Goal: Task Accomplishment & Management: Complete application form

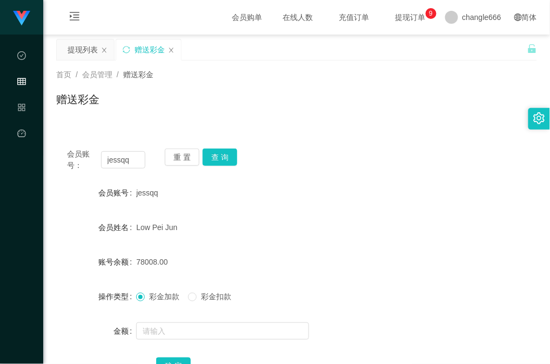
click at [221, 217] on div "Low Pei Jun" at bounding box center [276, 228] width 281 height 22
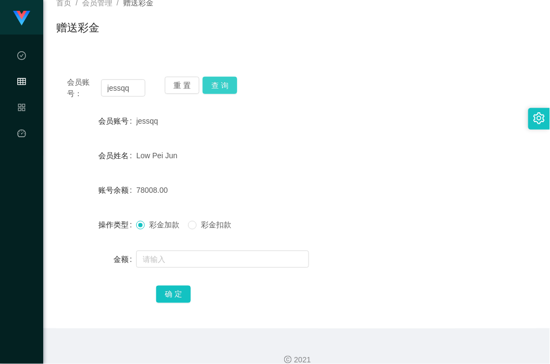
click at [226, 92] on button "查 询" at bounding box center [220, 85] width 35 height 17
click at [442, 116] on div "会员账号 jessqq" at bounding box center [296, 121] width 481 height 22
click at [209, 89] on button "查 询" at bounding box center [220, 85] width 35 height 17
click at [361, 121] on div "jessqq" at bounding box center [276, 121] width 281 height 22
click at [282, 197] on div "78008.00" at bounding box center [276, 190] width 281 height 22
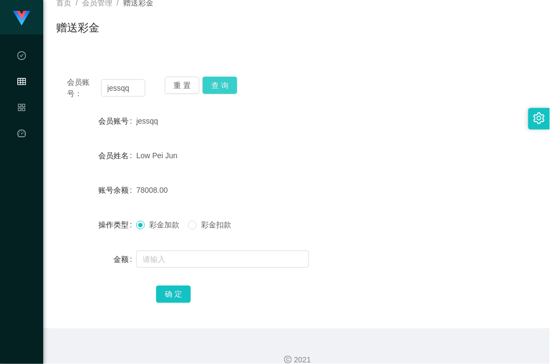
click at [225, 85] on button "查 询" at bounding box center [220, 85] width 35 height 17
drag, startPoint x: 348, startPoint y: 211, endPoint x: 516, endPoint y: 182, distance: 170.1
click at [350, 211] on form "会员账号 jessqq 会员姓名 Low Pei Jun 账号余额 78008.00 操作类型 彩金加款 彩金扣款 金额 确 定" at bounding box center [296, 207] width 481 height 195
click at [409, 121] on div "jessqq" at bounding box center [276, 121] width 281 height 22
click at [405, 148] on div "Low Pei Jun" at bounding box center [276, 156] width 281 height 22
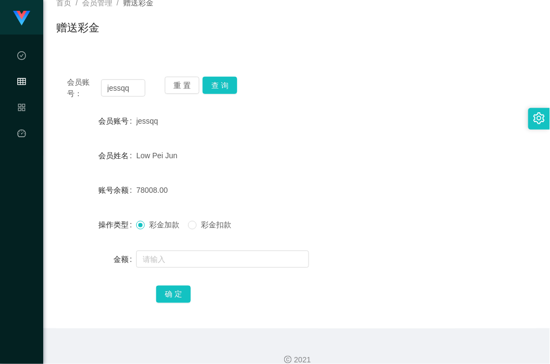
drag, startPoint x: 366, startPoint y: 72, endPoint x: 375, endPoint y: 71, distance: 8.7
click at [368, 72] on div "会员账号： jessqq 重 置 查 询 会员账号 jessqq 会员姓名 Low Pei Jun 账号余额 78008.00 操作类型 彩金加款 彩金扣款 …" at bounding box center [296, 197] width 481 height 263
click at [396, 189] on div "78008.00" at bounding box center [276, 190] width 281 height 22
drag, startPoint x: 229, startPoint y: 86, endPoint x: 256, endPoint y: 78, distance: 27.9
click at [229, 86] on button "查 询" at bounding box center [220, 85] width 35 height 17
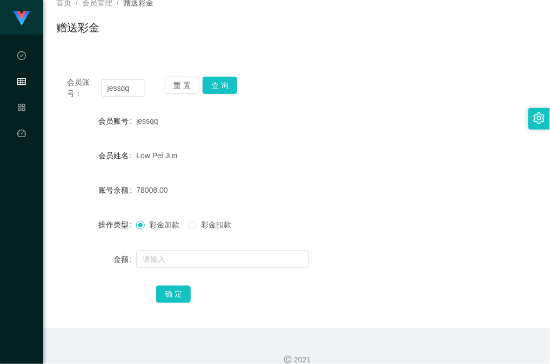
drag, startPoint x: 290, startPoint y: 178, endPoint x: 238, endPoint y: 17, distance: 169.2
click at [290, 178] on form "会员账号 jessqq 会员姓名 Low Pei Jun 账号余额 78008.00 操作类型 彩金加款 彩金扣款 金额 确 定" at bounding box center [296, 207] width 481 height 195
click at [217, 78] on button "查 询" at bounding box center [220, 85] width 35 height 17
click at [318, 59] on div "会员账号： jessqq 重 置 查 询 会员账号 jessqq 会员姓名 Low Pei Jun 账号余额 78008.00 操作类型 彩金加款 彩金扣款 …" at bounding box center [296, 191] width 481 height 276
click at [217, 79] on button "查 询" at bounding box center [220, 85] width 35 height 17
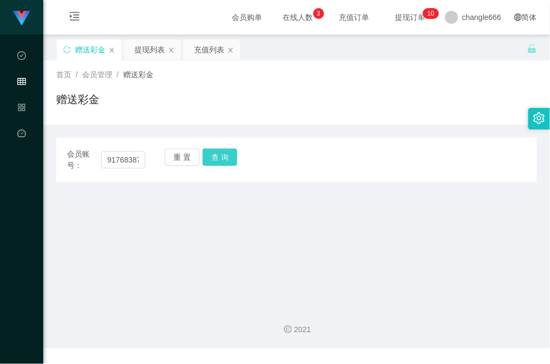
scroll to position [0, 2]
type input "91768387"
click at [228, 163] on button "查 询" at bounding box center [220, 157] width 35 height 17
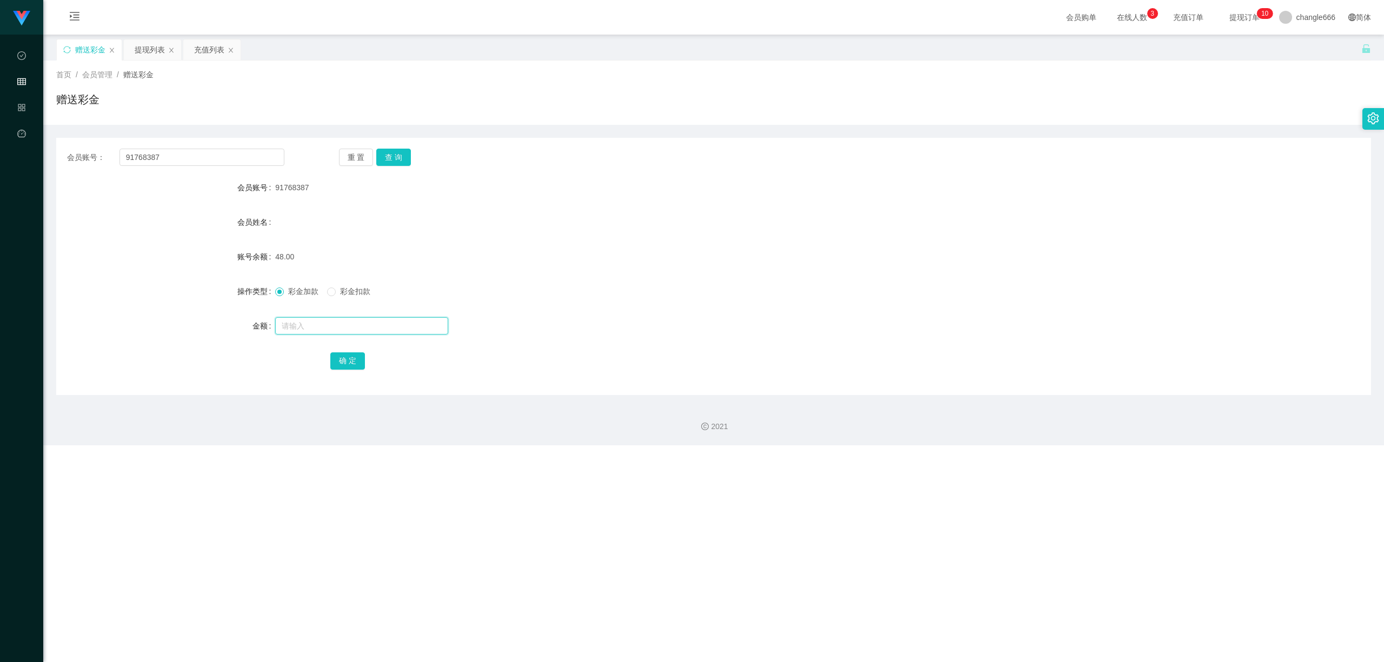
click at [295, 329] on input "text" at bounding box center [361, 325] width 173 height 17
type input "80"
click at [352, 364] on button "确 定" at bounding box center [347, 360] width 35 height 17
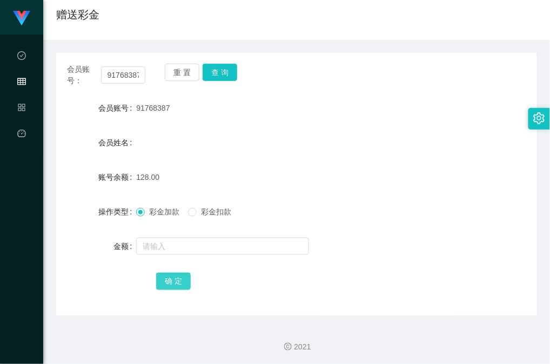
scroll to position [86, 0]
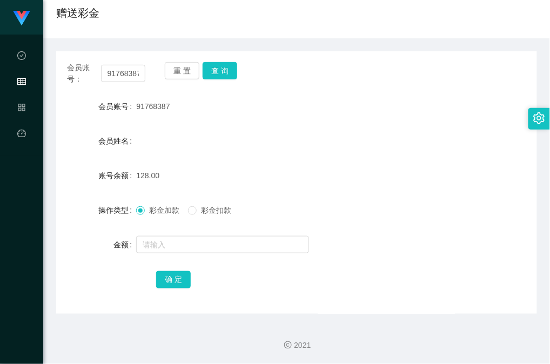
drag, startPoint x: 112, startPoint y: 50, endPoint x: 111, endPoint y: 57, distance: 7.1
click at [112, 55] on div "会员账号： 91768387 重 置 查 询 会员账号 91768387 会员姓名 账号余额 128.00 操作类型 彩金加款 彩金扣款 金额 确 定" at bounding box center [296, 176] width 481 height 276
click at [110, 61] on div "会员账号： 91768387 重 置 查 询 会员账号 91768387 会员姓名 账号余额 128.00 操作类型 彩金加款 彩金扣款 金额 确 定" at bounding box center [296, 182] width 481 height 263
drag, startPoint x: 119, startPoint y: 66, endPoint x: 149, endPoint y: 81, distance: 33.6
click at [119, 66] on input "91768387" at bounding box center [123, 73] width 44 height 17
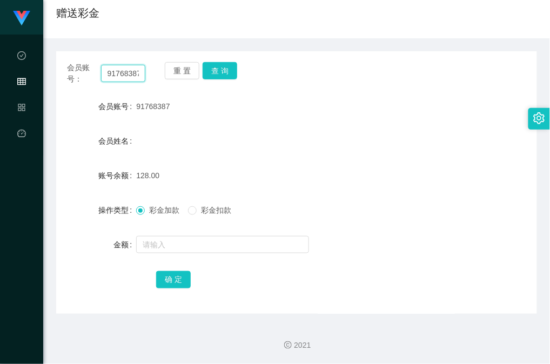
paste input "Han2786"
type input "917Han278668387"
click at [228, 74] on button "查 询" at bounding box center [220, 70] width 35 height 17
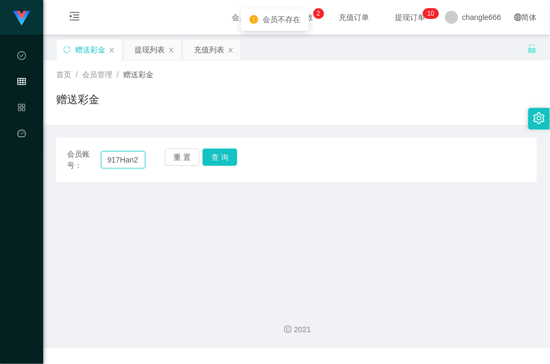
click at [115, 161] on input "917Han278668387" at bounding box center [123, 159] width 44 height 17
paste input "Han2786"
type input "Han2786"
drag, startPoint x: 223, startPoint y: 158, endPoint x: 230, endPoint y: 156, distance: 6.7
click at [223, 158] on button "查 询" at bounding box center [220, 157] width 35 height 17
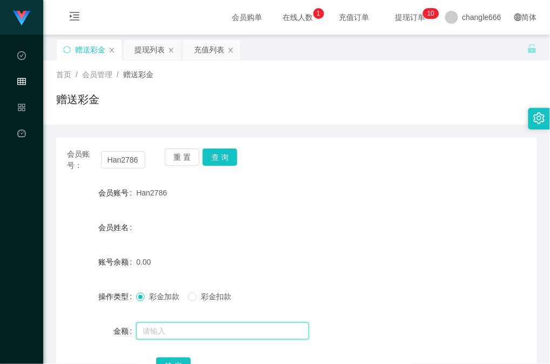
click at [164, 329] on input "text" at bounding box center [222, 331] width 173 height 17
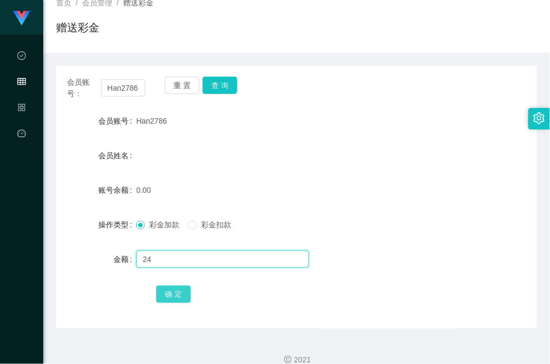
type input "24"
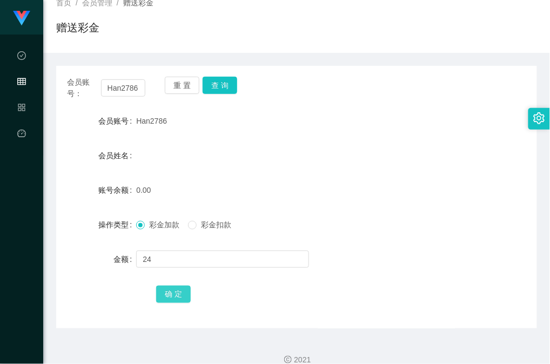
click at [180, 296] on button "确 定" at bounding box center [173, 294] width 35 height 17
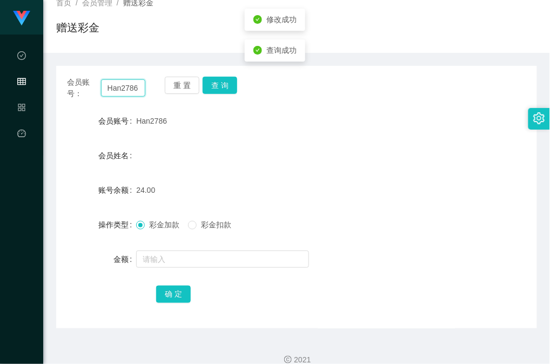
click at [126, 91] on input "Han2786" at bounding box center [123, 87] width 44 height 17
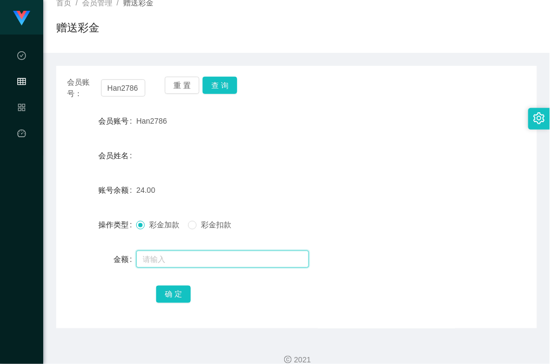
click at [197, 265] on input "text" at bounding box center [222, 259] width 173 height 17
type input "700"
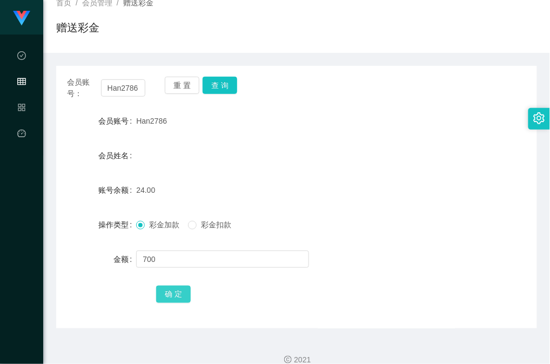
click at [176, 298] on button "确 定" at bounding box center [173, 294] width 35 height 17
click at [150, 120] on span "Han2786" at bounding box center [151, 121] width 31 height 9
copy span "Han2786"
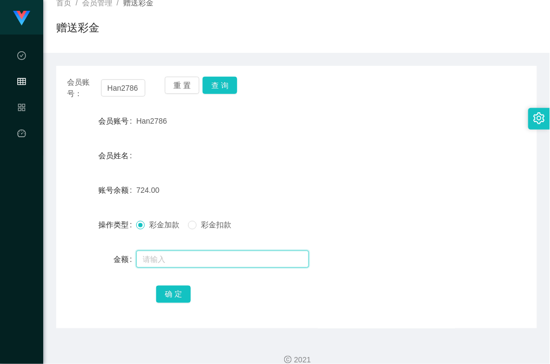
click at [157, 262] on input "text" at bounding box center [222, 259] width 173 height 17
type input "100"
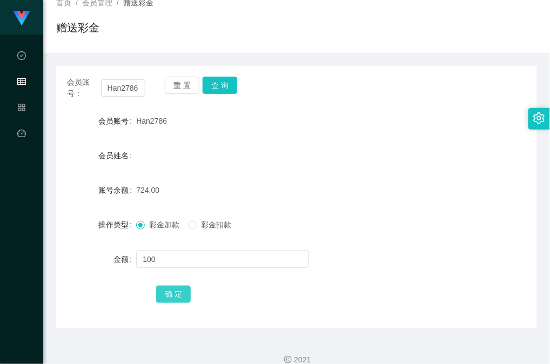
click at [176, 299] on button "确 定" at bounding box center [173, 294] width 35 height 17
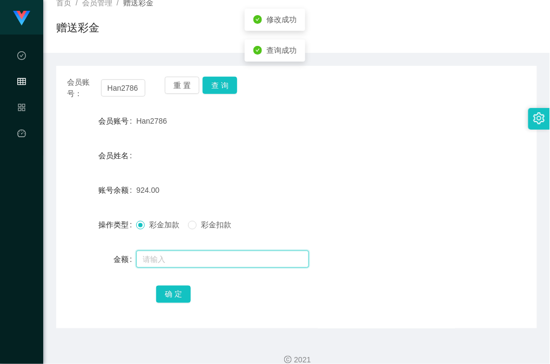
click at [156, 262] on input "text" at bounding box center [222, 259] width 173 height 17
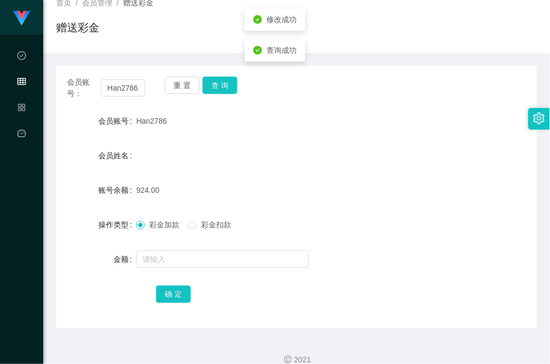
click at [201, 231] on div "彩金加款 彩金扣款" at bounding box center [276, 225] width 281 height 22
click at [197, 227] on label "彩金扣款" at bounding box center [212, 224] width 48 height 11
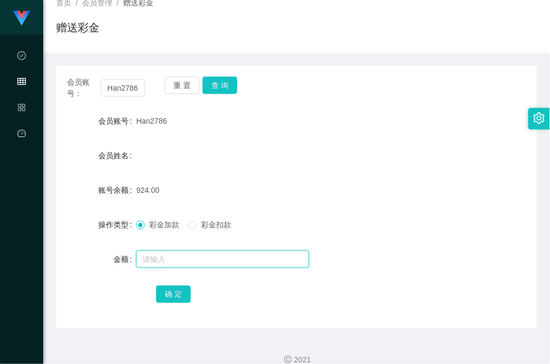
click at [184, 262] on input "text" at bounding box center [222, 259] width 173 height 17
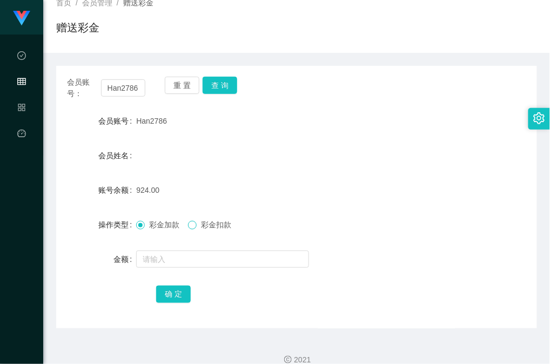
click at [195, 230] on span at bounding box center [192, 225] width 9 height 9
click at [179, 268] on div at bounding box center [276, 260] width 281 height 22
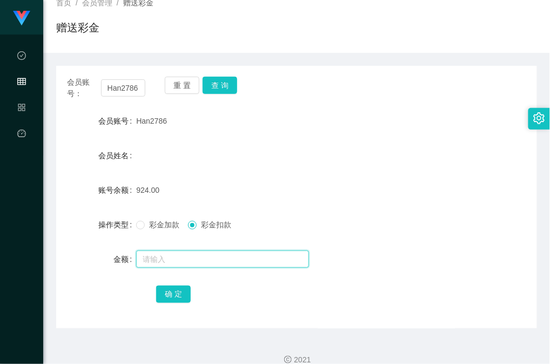
click at [185, 262] on input "text" at bounding box center [222, 259] width 173 height 17
type input "100"
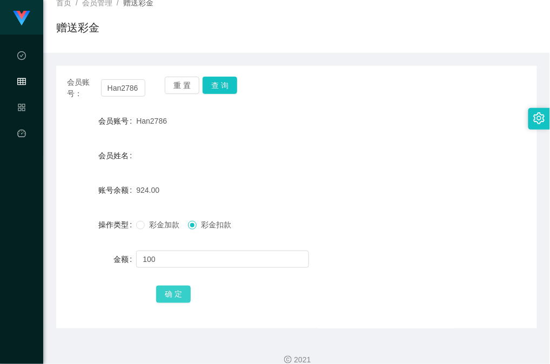
click at [167, 292] on button "确 定" at bounding box center [173, 294] width 35 height 17
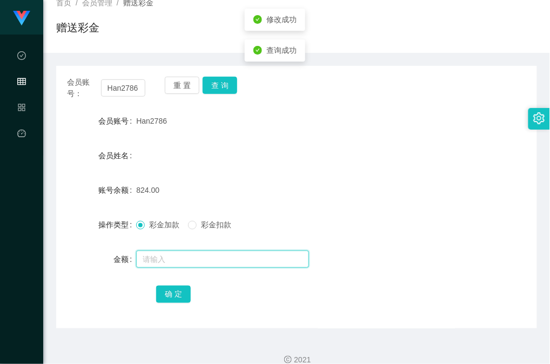
drag, startPoint x: 165, startPoint y: 254, endPoint x: 323, endPoint y: 210, distance: 164.0
click at [165, 254] on input "text" at bounding box center [222, 259] width 173 height 17
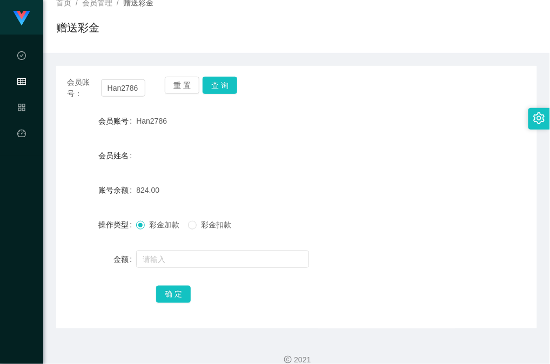
drag, startPoint x: 432, startPoint y: 203, endPoint x: 530, endPoint y: 174, distance: 101.6
click at [432, 203] on form "会员账号 Han2786 会员姓名 账号余额 824.00 操作类型 彩金加款 彩金扣款 金额 确 定" at bounding box center [296, 207] width 481 height 195
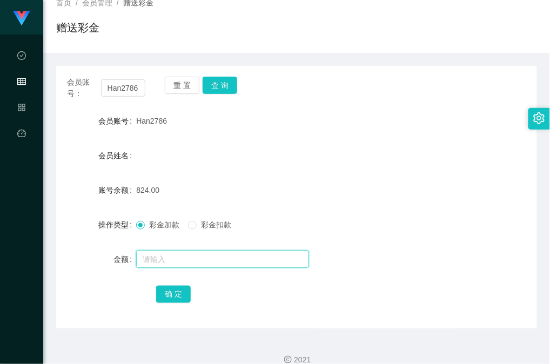
drag, startPoint x: 172, startPoint y: 251, endPoint x: 178, endPoint y: 251, distance: 6.5
click at [172, 252] on input "text" at bounding box center [222, 259] width 173 height 17
click at [243, 256] on input "text" at bounding box center [222, 259] width 173 height 17
type input "1504"
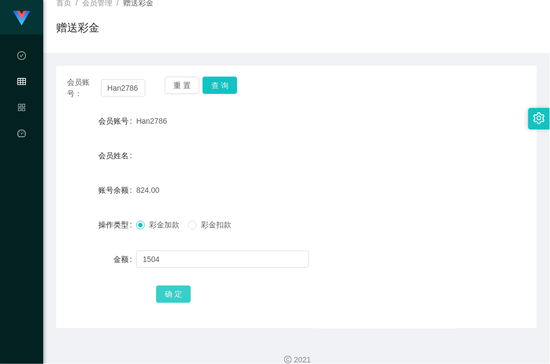
click at [175, 298] on button "确 定" at bounding box center [173, 294] width 35 height 17
click at [305, 180] on div "2328.00" at bounding box center [276, 190] width 281 height 22
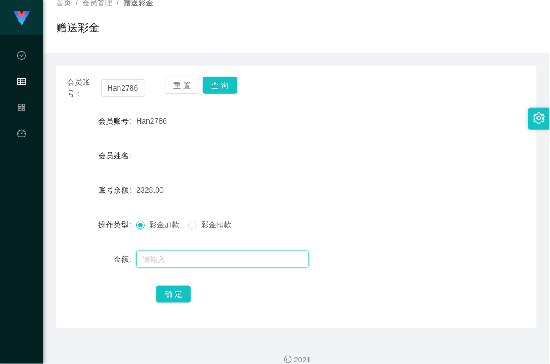
click at [194, 262] on input "text" at bounding box center [222, 259] width 173 height 17
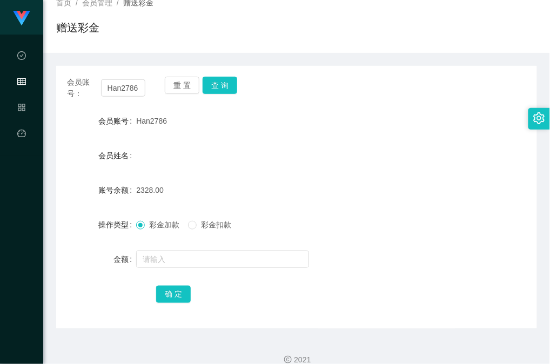
click at [198, 225] on span "彩金扣款" at bounding box center [216, 225] width 39 height 9
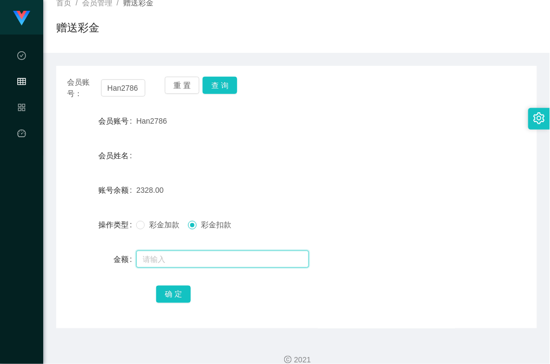
click at [184, 258] on input "text" at bounding box center [222, 259] width 173 height 17
type input "2328"
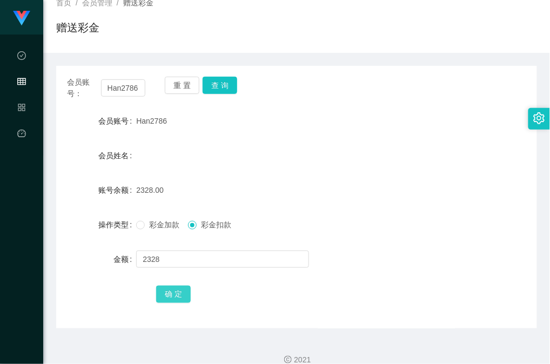
click at [182, 292] on button "确 定" at bounding box center [173, 294] width 35 height 17
click at [143, 232] on div "彩金加款 彩金扣款" at bounding box center [276, 225] width 281 height 22
click at [139, 230] on span at bounding box center [140, 225] width 9 height 9
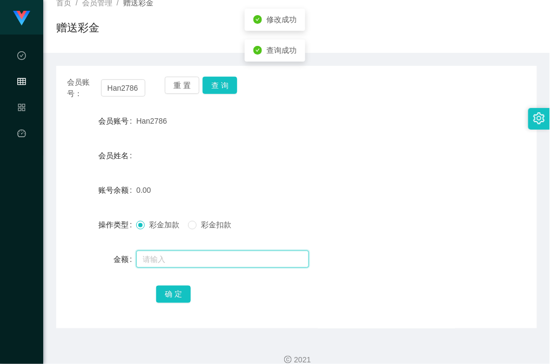
click at [158, 262] on input "text" at bounding box center [222, 259] width 173 height 17
type input "924"
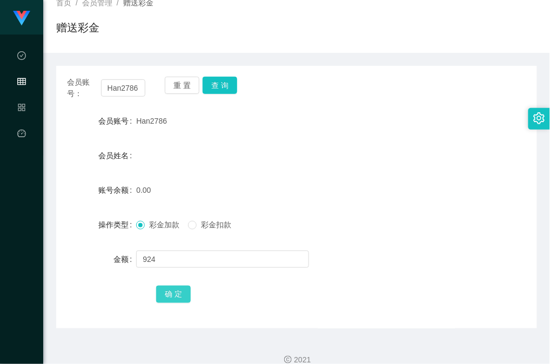
click at [171, 297] on button "确 定" at bounding box center [173, 294] width 35 height 17
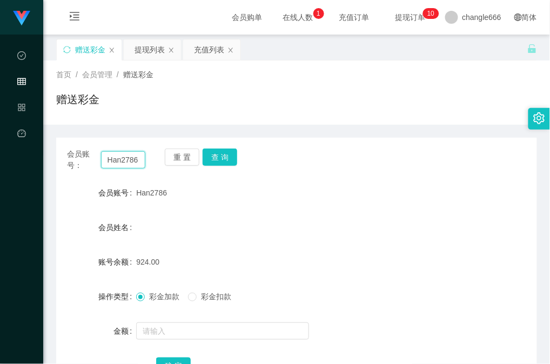
click at [122, 155] on input "Han2786" at bounding box center [123, 159] width 44 height 17
drag, startPoint x: 122, startPoint y: 155, endPoint x: 162, endPoint y: 136, distance: 44.5
click at [122, 156] on input "Han2786" at bounding box center [123, 159] width 44 height 17
click at [212, 49] on div "充值列表" at bounding box center [209, 49] width 30 height 21
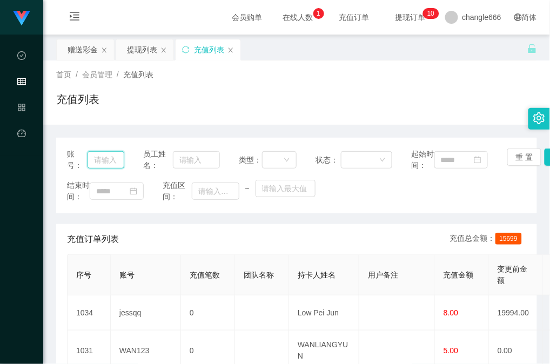
click at [102, 163] on input "text" at bounding box center [106, 159] width 37 height 17
paste input "Han2786"
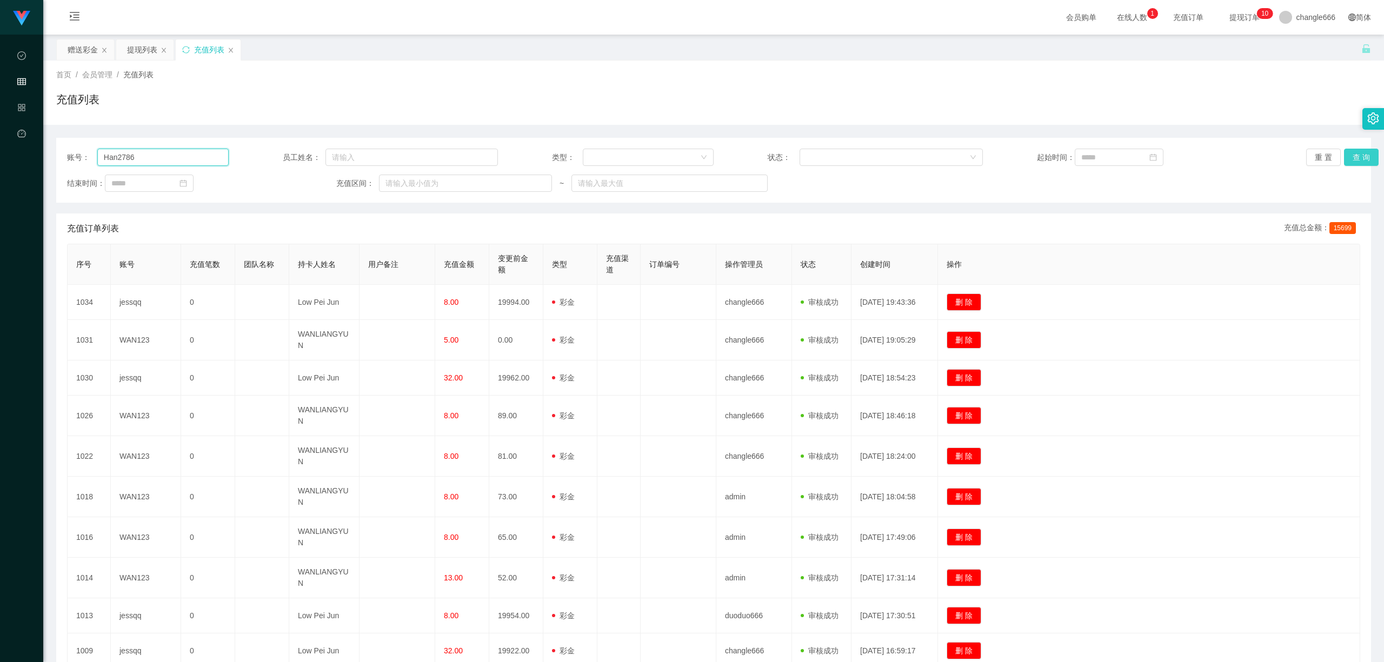
type input "Han2786"
drag, startPoint x: 1361, startPoint y: 161, endPoint x: 1324, endPoint y: 176, distance: 39.3
click at [550, 161] on button "查 询" at bounding box center [1361, 157] width 35 height 17
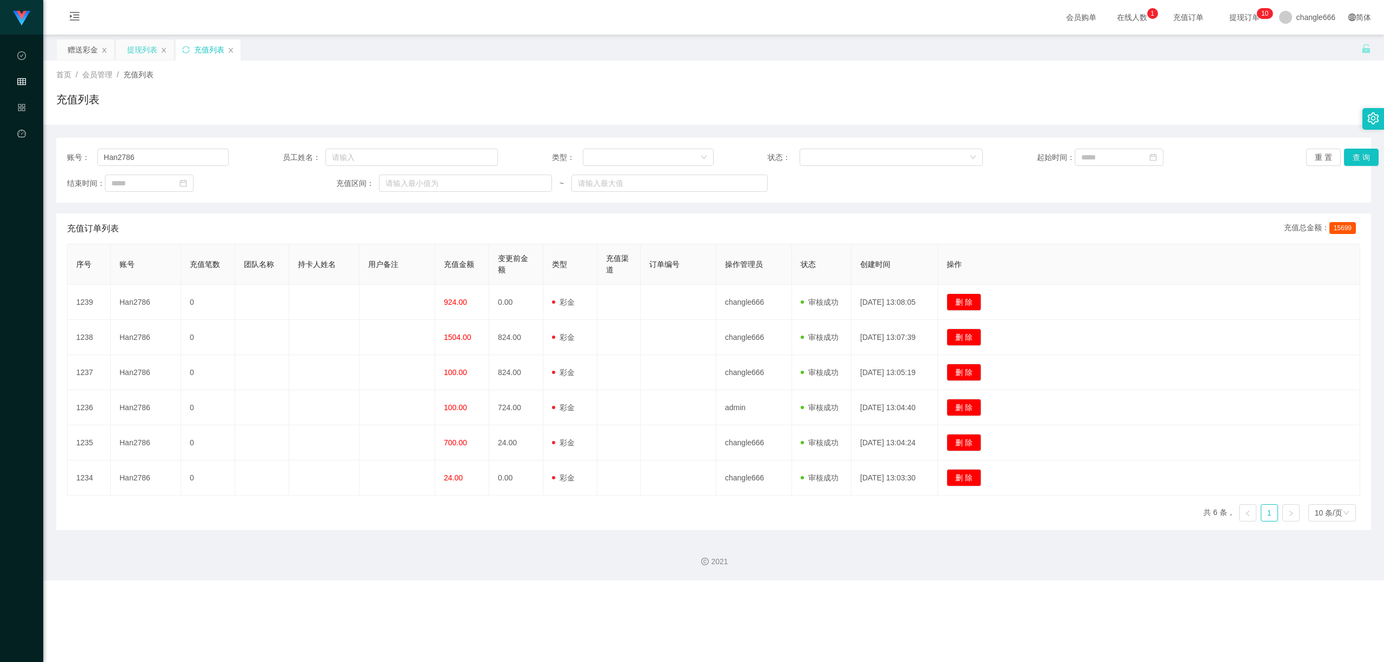
click at [130, 46] on div "提现列表" at bounding box center [142, 49] width 30 height 21
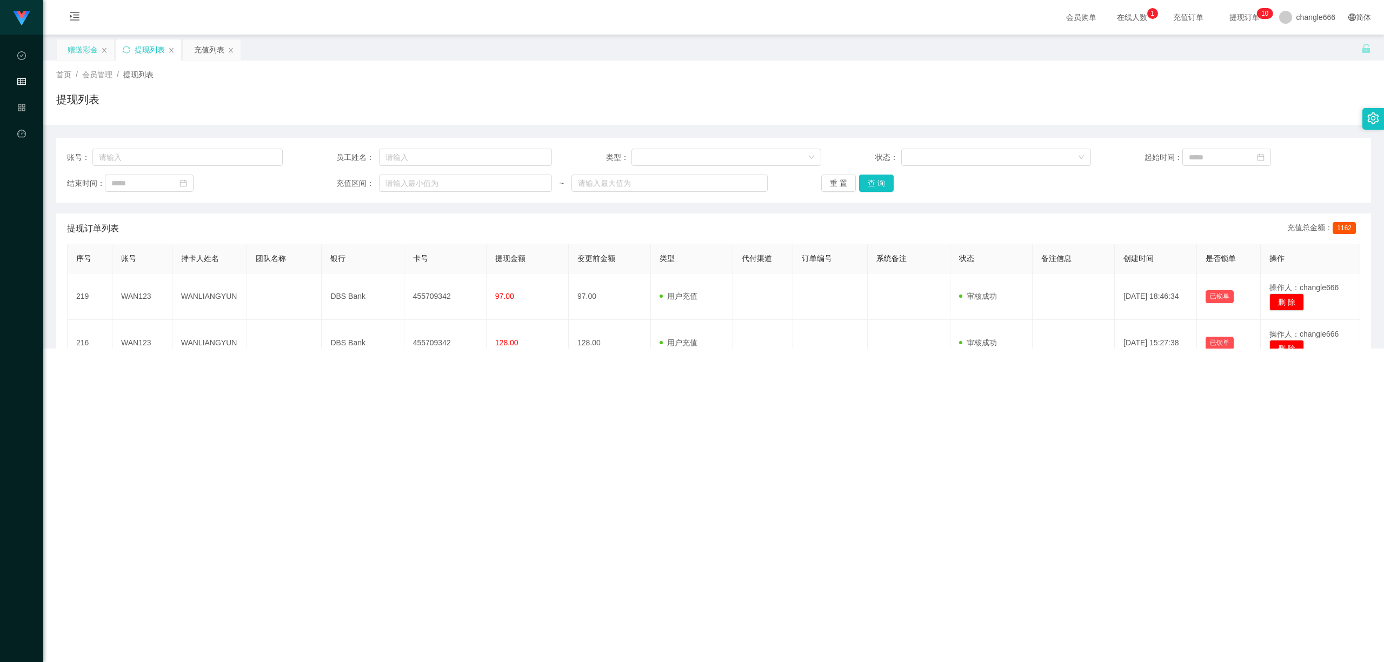
click at [63, 46] on div "赠送彩金" at bounding box center [85, 49] width 57 height 21
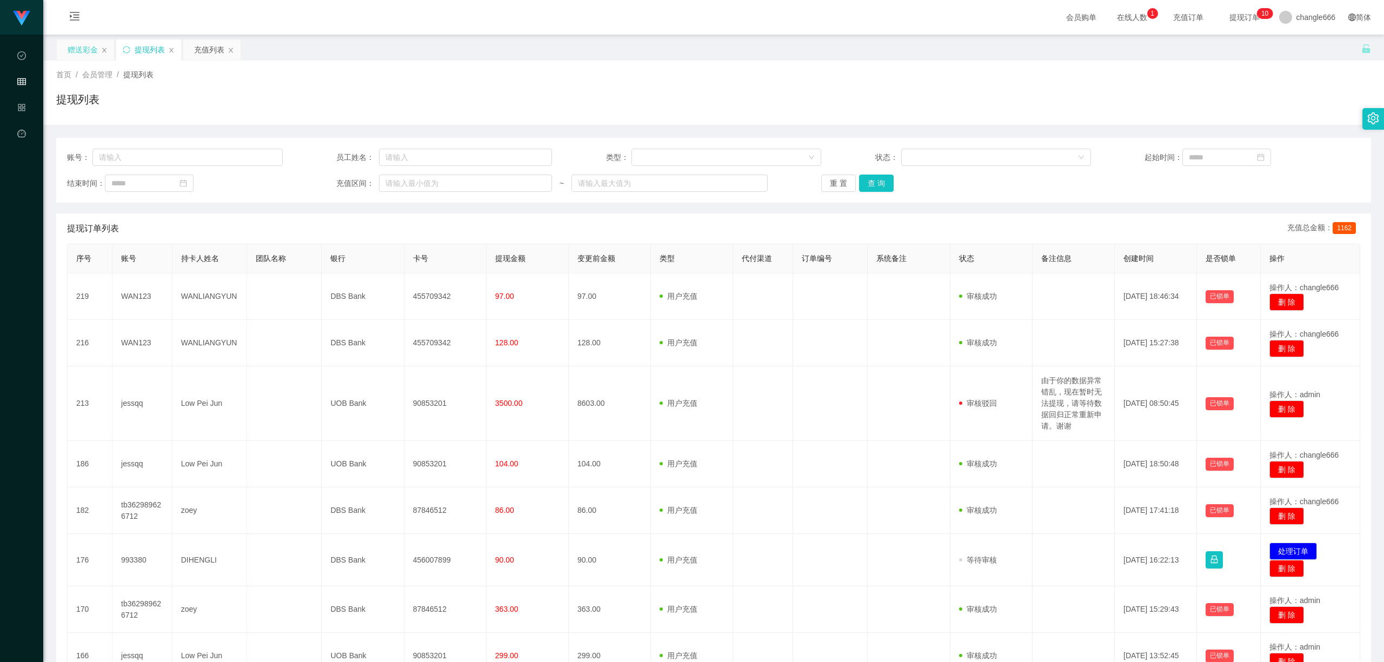
click at [74, 48] on div "赠送彩金" at bounding box center [83, 49] width 30 height 21
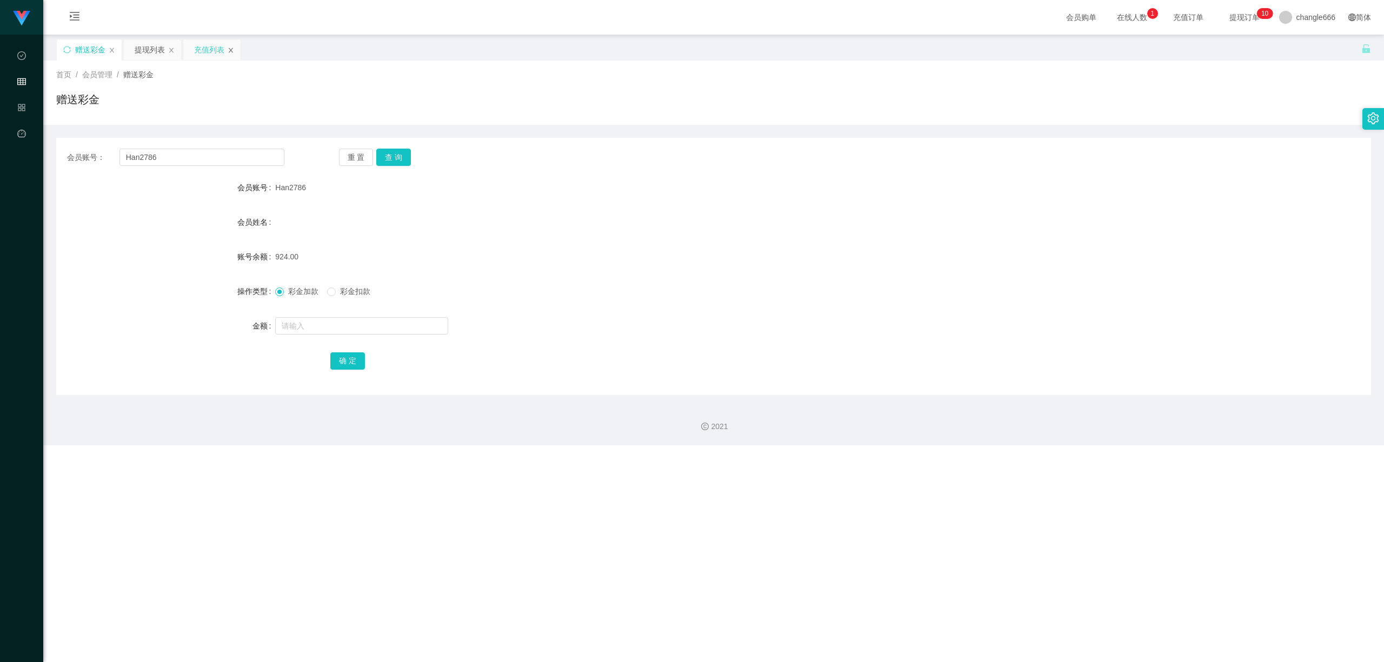
click at [232, 48] on icon "图标: close" at bounding box center [231, 50] width 6 height 6
click at [71, 11] on icon "图标: menu-unfold" at bounding box center [74, 16] width 11 height 11
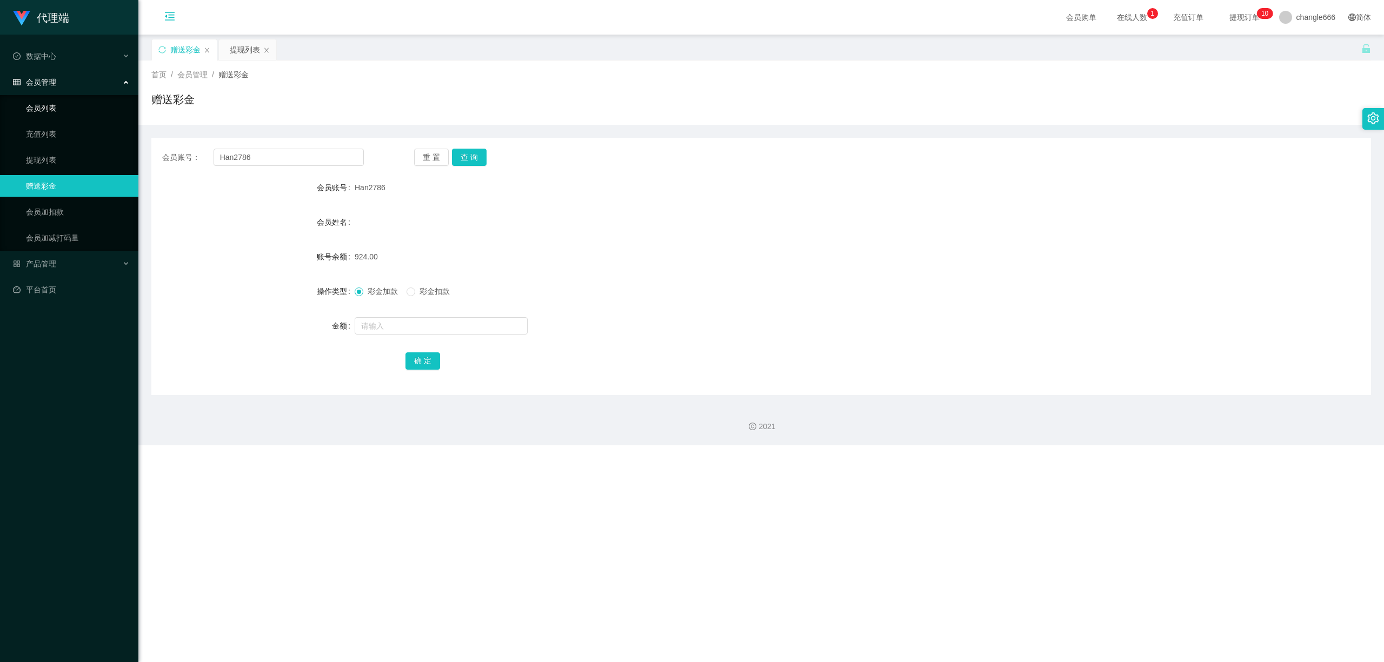
click at [71, 101] on link "会员列表" at bounding box center [78, 108] width 104 height 22
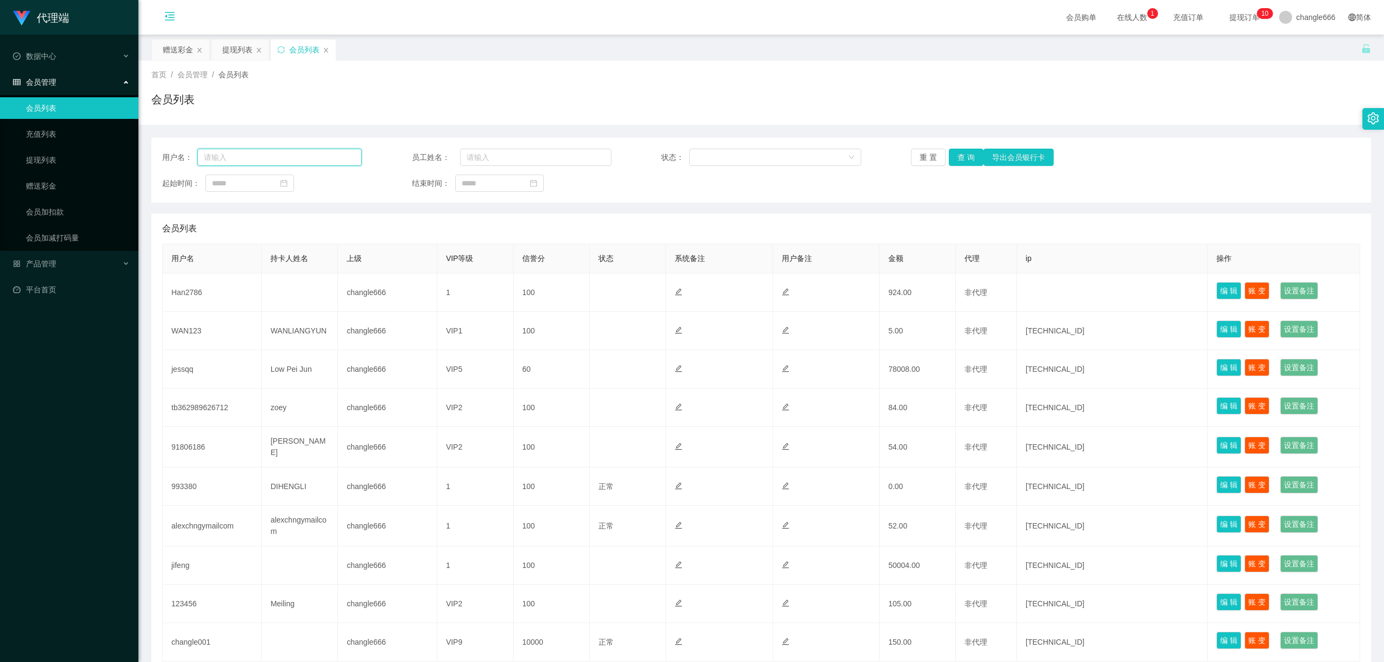
click at [244, 154] on input "text" at bounding box center [279, 157] width 164 height 17
paste input "Han2786"
type input "Han2786"
click at [550, 163] on button "查 询" at bounding box center [966, 157] width 35 height 17
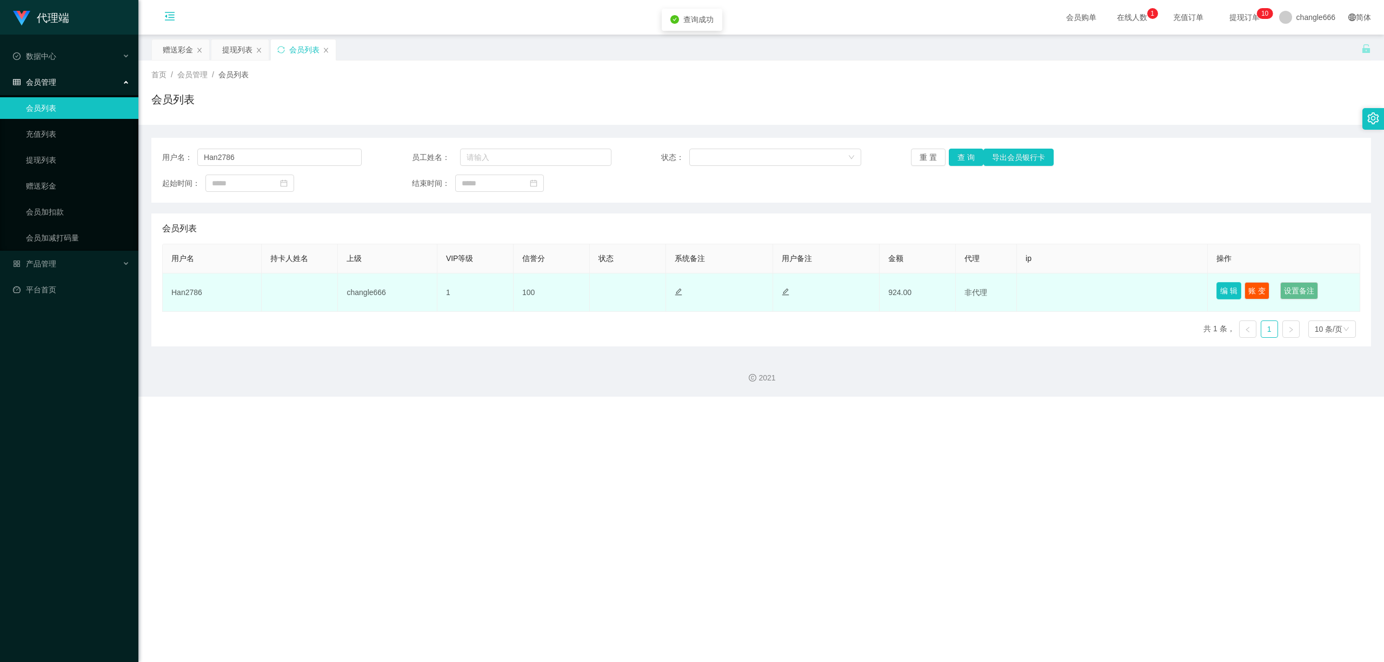
click at [550, 292] on button "编 辑" at bounding box center [1228, 290] width 25 height 17
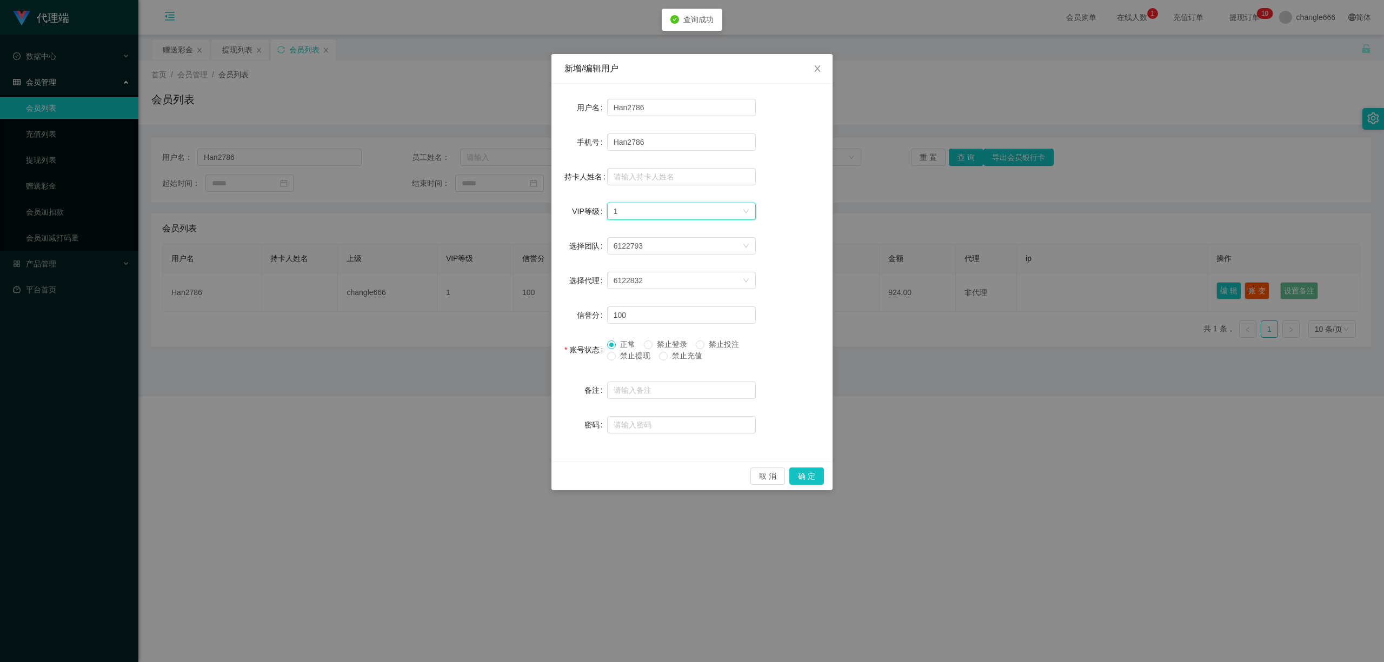
click at [550, 212] on div "选择VIP等级 1" at bounding box center [678, 211] width 129 height 16
click at [550, 247] on li "VIP2" at bounding box center [681, 250] width 149 height 17
click at [550, 364] on button "确 定" at bounding box center [806, 476] width 35 height 17
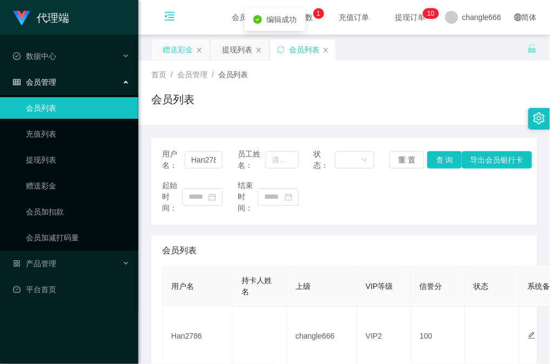
click at [182, 53] on div "赠送彩金" at bounding box center [178, 49] width 30 height 21
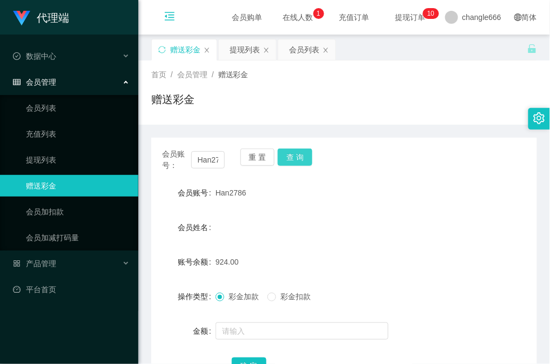
click at [298, 157] on button "查 询" at bounding box center [295, 157] width 35 height 17
click at [292, 161] on button "查 询" at bounding box center [295, 157] width 35 height 17
click at [477, 160] on div "会员账号： Han2786 重 置 查 询" at bounding box center [344, 160] width 386 height 23
click at [270, 325] on div at bounding box center [328, 332] width 225 height 22
click at [318, 329] on input "text" at bounding box center [302, 331] width 173 height 17
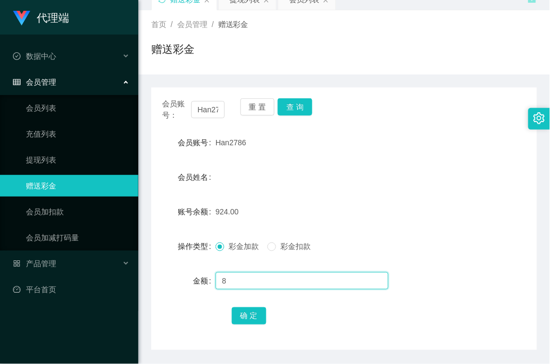
scroll to position [72, 0]
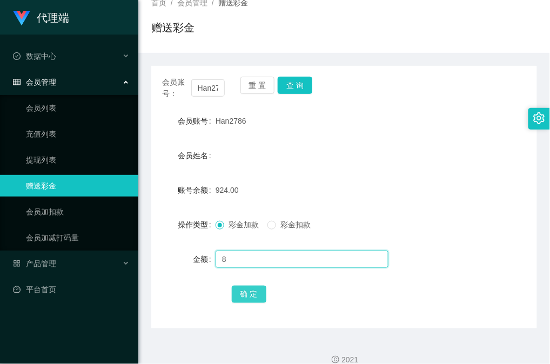
type input "8"
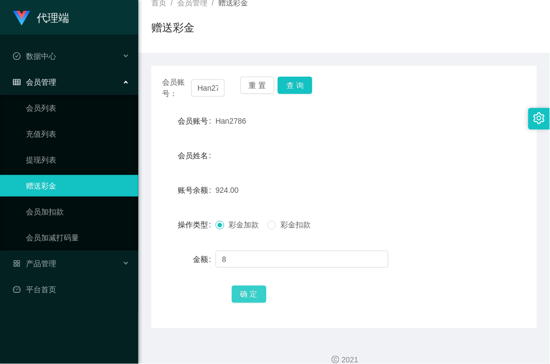
click at [254, 303] on button "确 定" at bounding box center [249, 294] width 35 height 17
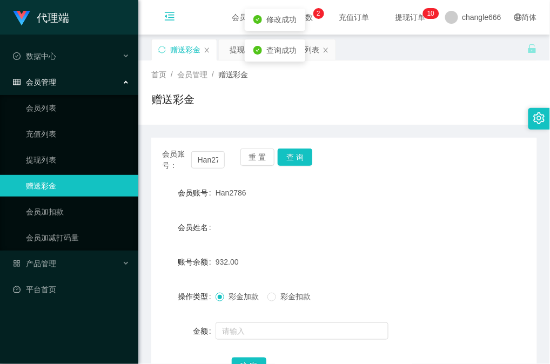
click at [163, 25] on icon "图标: menu-fold" at bounding box center [169, 18] width 37 height 35
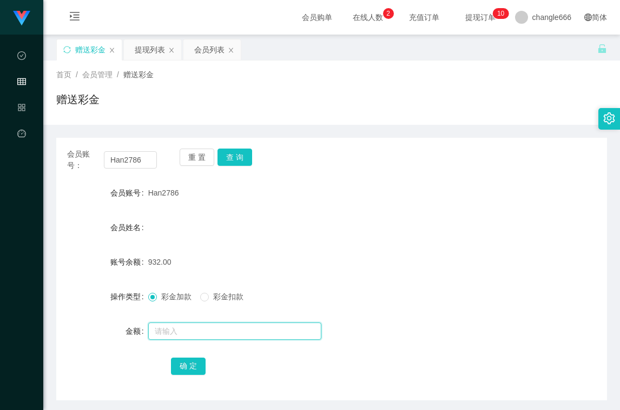
click at [179, 335] on input "text" at bounding box center [234, 331] width 173 height 17
type input "8"
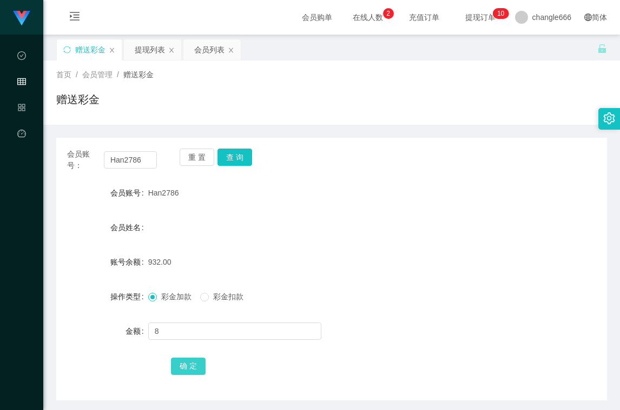
drag, startPoint x: 189, startPoint y: 365, endPoint x: 190, endPoint y: 360, distance: 5.5
click at [189, 364] on button "确 定" at bounding box center [188, 366] width 35 height 17
click at [378, 238] on div "会员姓名" at bounding box center [331, 228] width 550 height 22
click at [227, 150] on button "查 询" at bounding box center [234, 157] width 35 height 17
click at [247, 164] on button "查 询" at bounding box center [234, 157] width 35 height 17
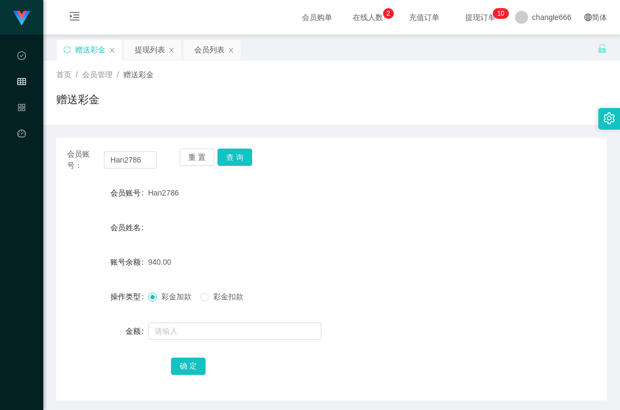
click at [349, 201] on div "Han2786" at bounding box center [308, 193] width 321 height 22
click at [143, 46] on div "提现列表" at bounding box center [150, 49] width 30 height 21
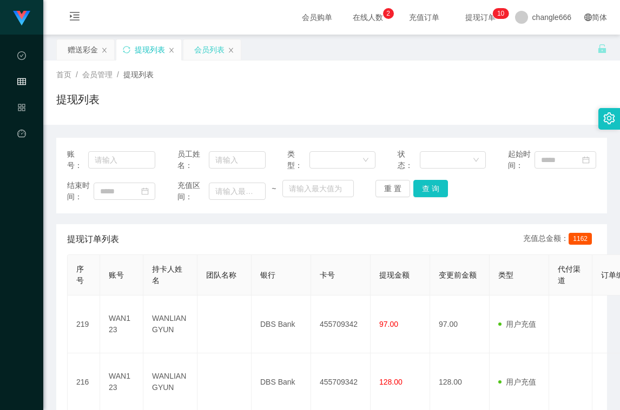
click at [199, 51] on div "会员列表" at bounding box center [209, 49] width 30 height 21
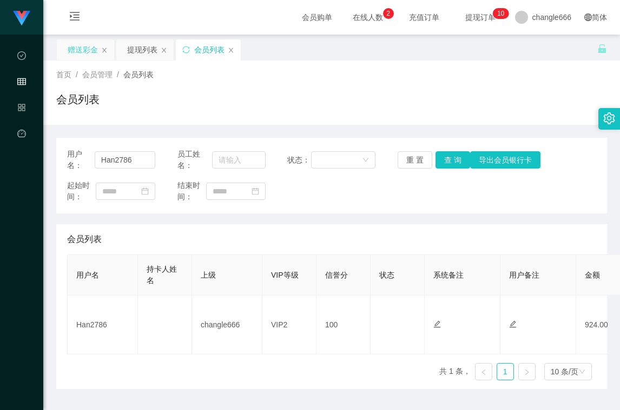
click at [78, 48] on div "赠送彩金" at bounding box center [83, 49] width 30 height 21
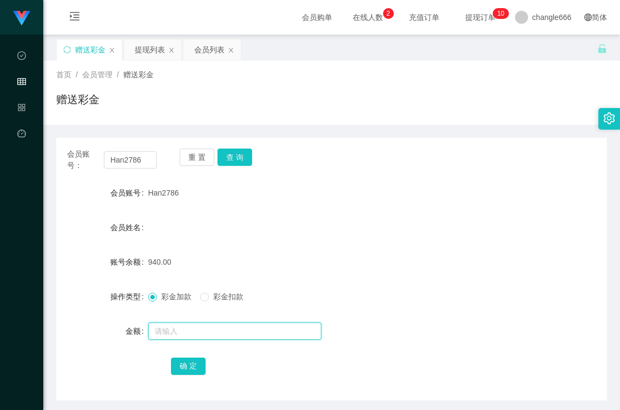
drag, startPoint x: 170, startPoint y: 322, endPoint x: 175, endPoint y: 334, distance: 13.4
click at [170, 323] on input "text" at bounding box center [234, 331] width 173 height 17
type input "8"
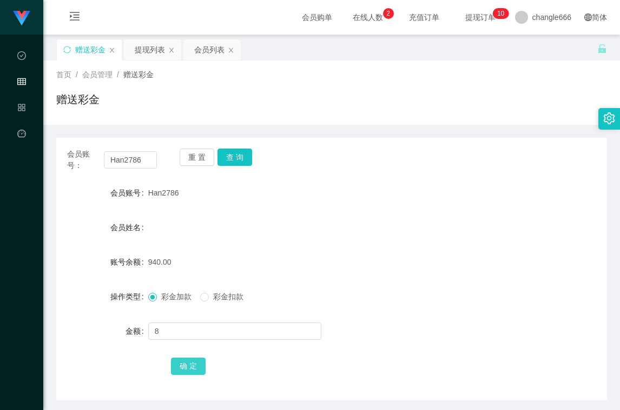
click at [184, 364] on button "确 定" at bounding box center [188, 366] width 35 height 17
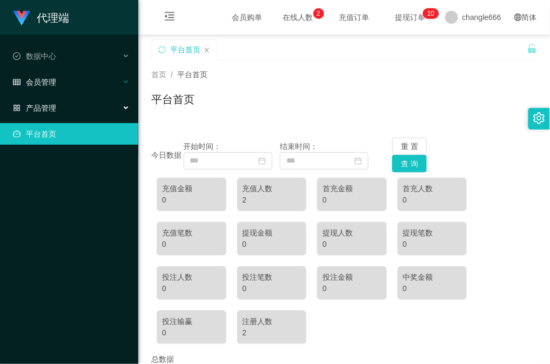
click at [44, 83] on span "会员管理" at bounding box center [34, 82] width 43 height 9
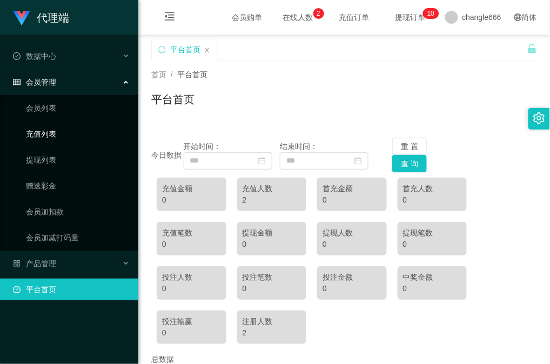
click at [51, 132] on link "充值列表" at bounding box center [78, 134] width 104 height 22
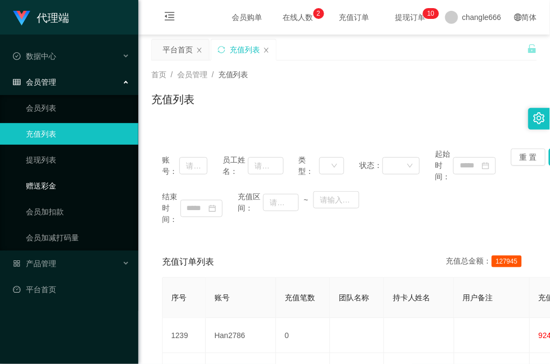
click at [50, 178] on link "赠送彩金" at bounding box center [78, 186] width 104 height 22
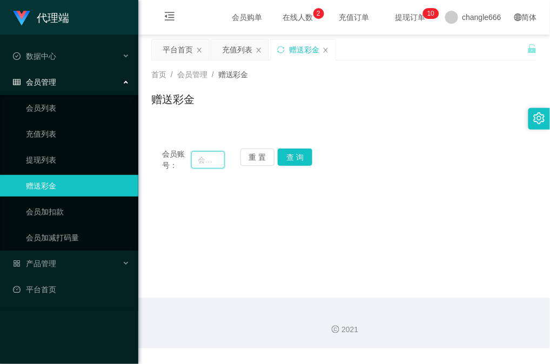
drag, startPoint x: 199, startPoint y: 159, endPoint x: 206, endPoint y: 159, distance: 7.0
click at [200, 159] on input "text" at bounding box center [208, 159] width 34 height 17
paste input "Xiao1999"
type input "Xiao1999"
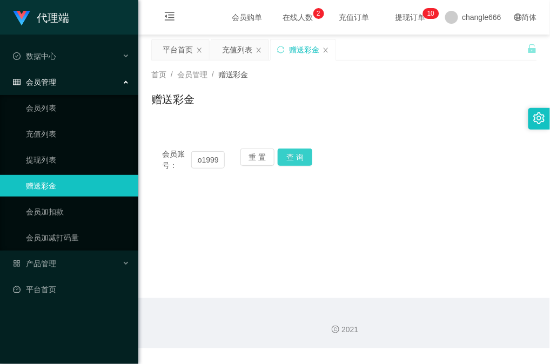
drag, startPoint x: 305, startPoint y: 158, endPoint x: 305, endPoint y: 164, distance: 6.5
click at [305, 158] on button "查 询" at bounding box center [295, 157] width 35 height 17
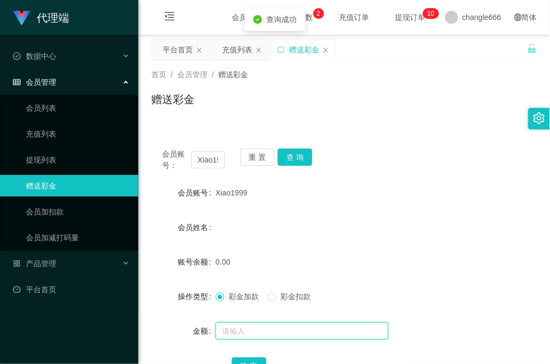
click at [258, 327] on input "text" at bounding box center [302, 331] width 173 height 17
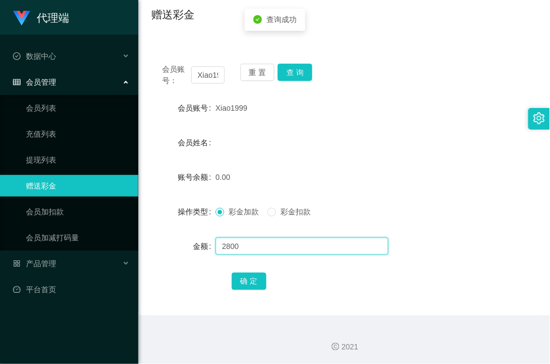
scroll to position [86, 0]
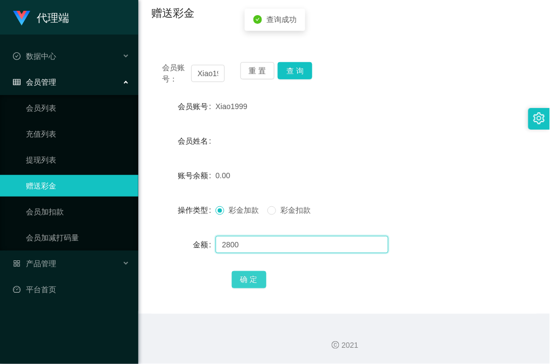
type input "2800"
click at [259, 284] on button "确 定" at bounding box center [249, 279] width 35 height 17
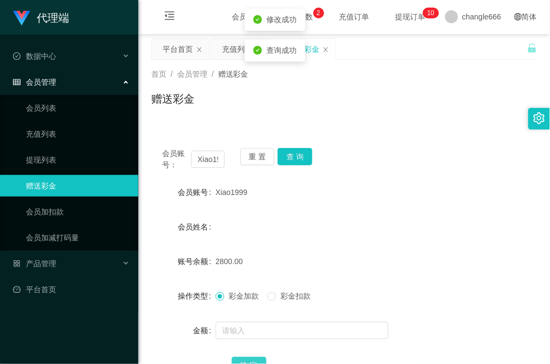
scroll to position [0, 0]
click at [353, 156] on div "会员账号： Xiao1999 重 置 查 询" at bounding box center [344, 160] width 386 height 23
click at [256, 321] on div at bounding box center [328, 332] width 225 height 22
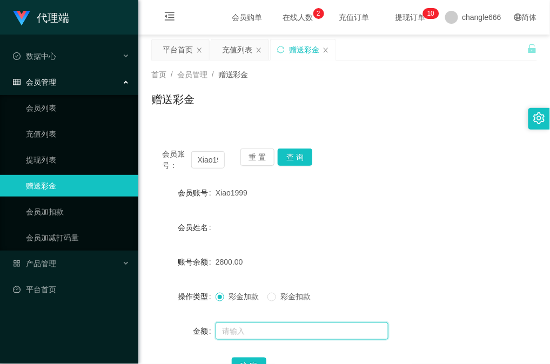
click at [254, 334] on input "text" at bounding box center [302, 331] width 173 height 17
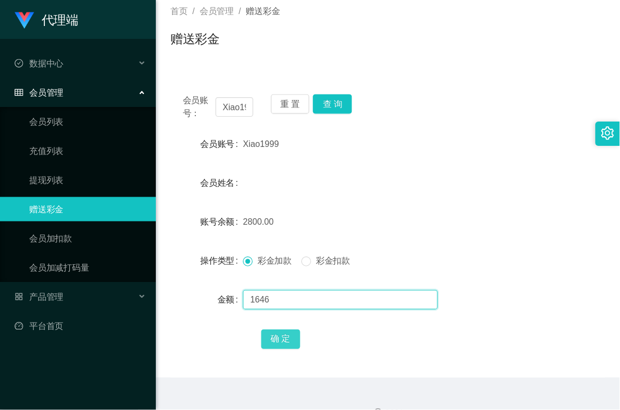
scroll to position [72, 0]
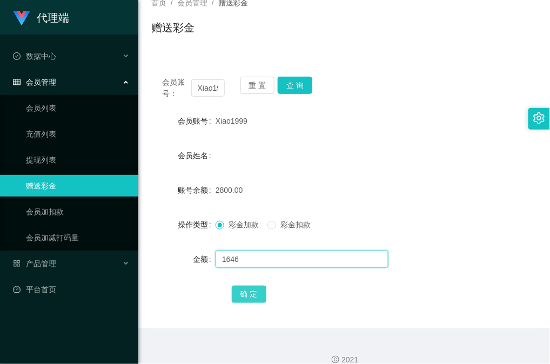
type input "1646"
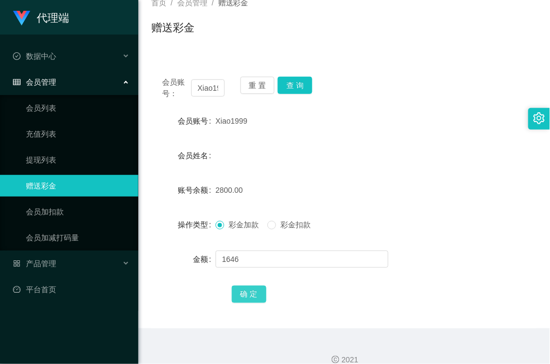
drag, startPoint x: 252, startPoint y: 290, endPoint x: 306, endPoint y: 277, distance: 55.7
click at [252, 290] on button "确 定" at bounding box center [249, 294] width 35 height 17
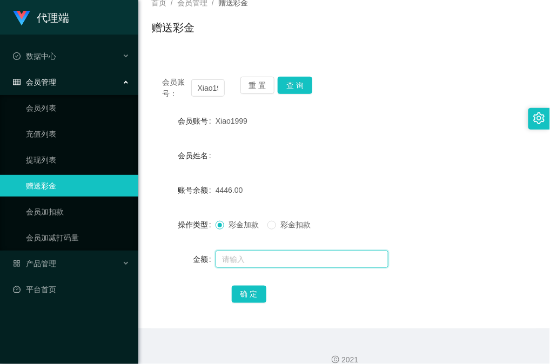
click at [263, 258] on input "text" at bounding box center [302, 259] width 173 height 17
type input "8"
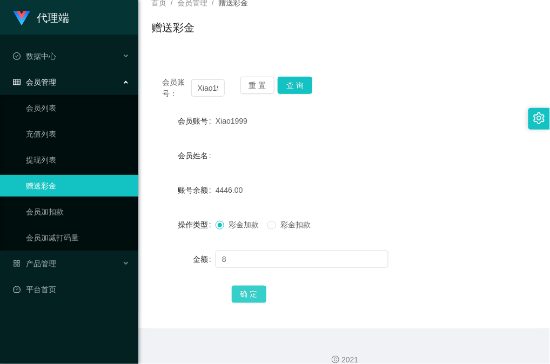
click at [236, 289] on button "确 定" at bounding box center [249, 294] width 35 height 17
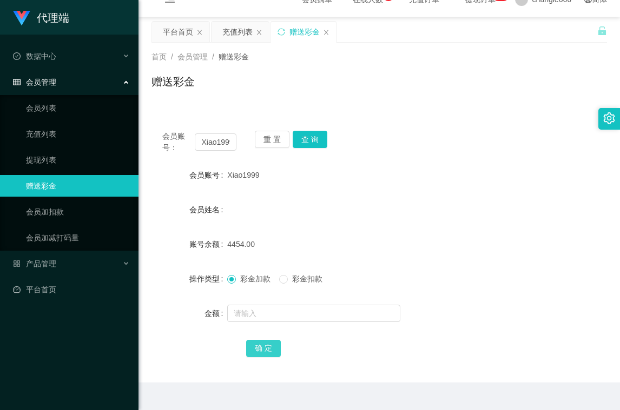
scroll to position [0, 0]
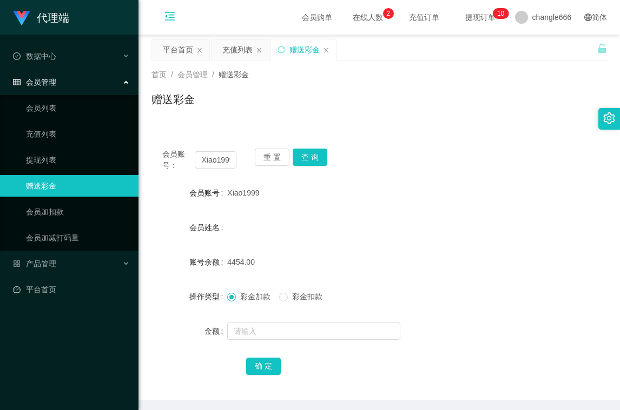
click at [172, 21] on icon "图标: menu-fold" at bounding box center [169, 16] width 11 height 11
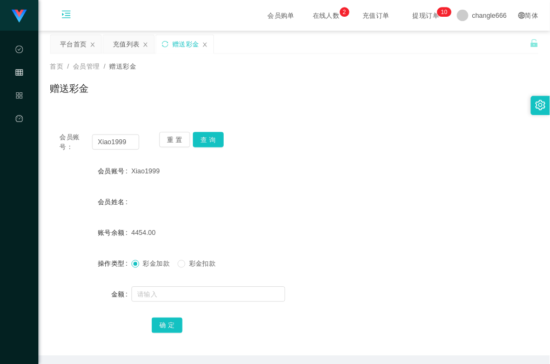
scroll to position [41, 0]
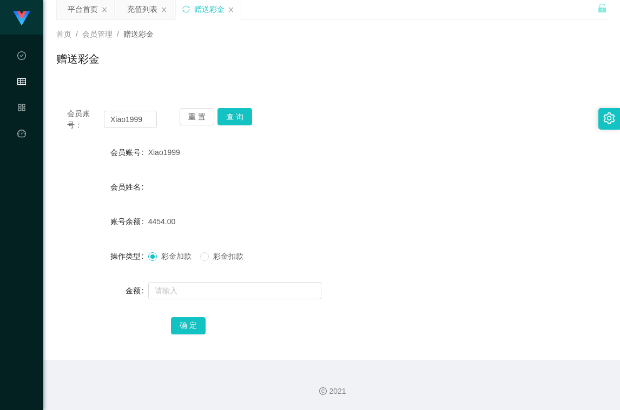
click at [377, 156] on div "Xiao1999" at bounding box center [308, 153] width 321 height 22
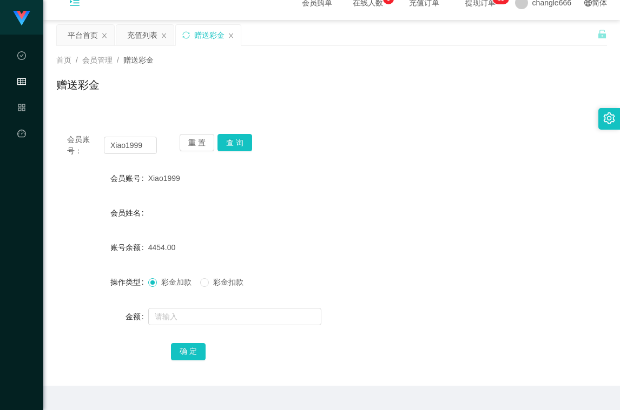
scroll to position [0, 0]
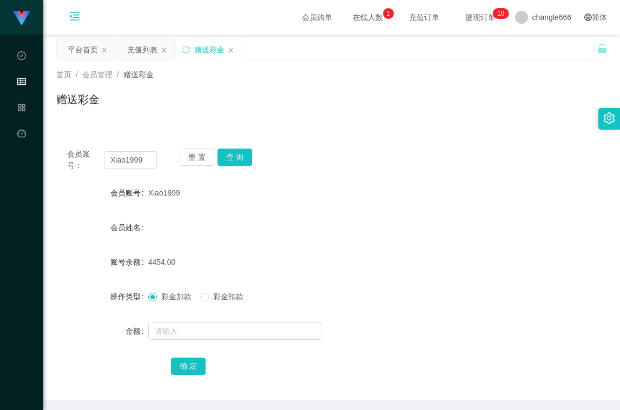
click at [458, 139] on div "会员账号： Xiao1999 重 置 查 询 会员账号 Xiao1999 会员姓名 账号余额 4454.00 操作类型 彩金加款 彩金扣款 金额 确 定" at bounding box center [331, 269] width 550 height 263
click at [230, 163] on button "查 询" at bounding box center [234, 157] width 35 height 17
click at [391, 147] on div "会员账号： Xiao1999 重 置 查 询 会员账号 Xiao1999 会员姓名 账号余额 4454.00 操作类型 彩金加款 彩金扣款 金额 确 定" at bounding box center [331, 269] width 550 height 263
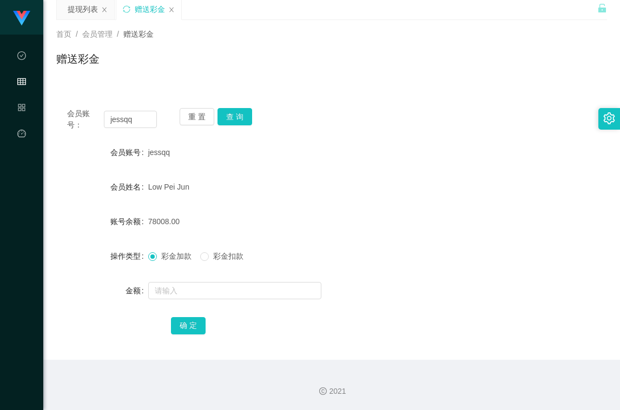
click at [238, 122] on button "查 询" at bounding box center [234, 116] width 35 height 17
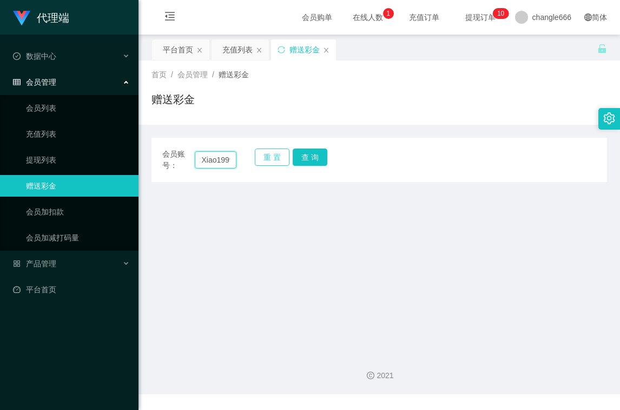
drag, startPoint x: 216, startPoint y: 163, endPoint x: 284, endPoint y: 152, distance: 68.9
click at [216, 163] on input "Xiao1999" at bounding box center [216, 159] width 42 height 17
click at [315, 161] on button "查 询" at bounding box center [309, 157] width 35 height 17
click at [177, 19] on icon "图标: menu-fold" at bounding box center [169, 18] width 37 height 35
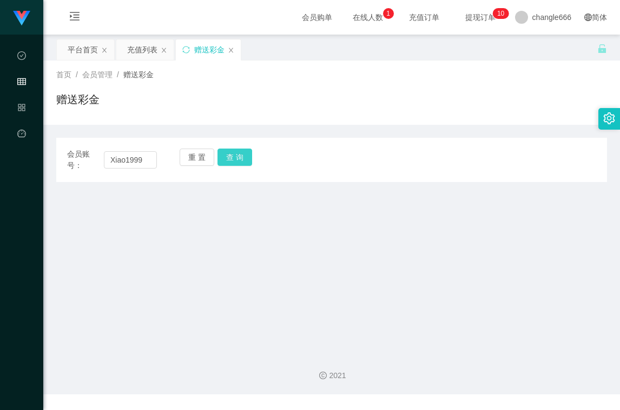
click at [237, 159] on button "查 询" at bounding box center [234, 157] width 35 height 17
click at [444, 222] on main "关闭左侧 关闭右侧 关闭其它 刷新页面 平台首页 充值列表 赠送彩金 首页 / 会员管理 / 赠送彩金 / 赠送彩金 会员账号： Xiao1999 重 置 查…" at bounding box center [331, 190] width 576 height 310
click at [150, 89] on div "首页 / 会员管理 / 赠送彩金 / 赠送彩金" at bounding box center [331, 92] width 550 height 47
click at [138, 41] on div "充值列表" at bounding box center [142, 49] width 30 height 21
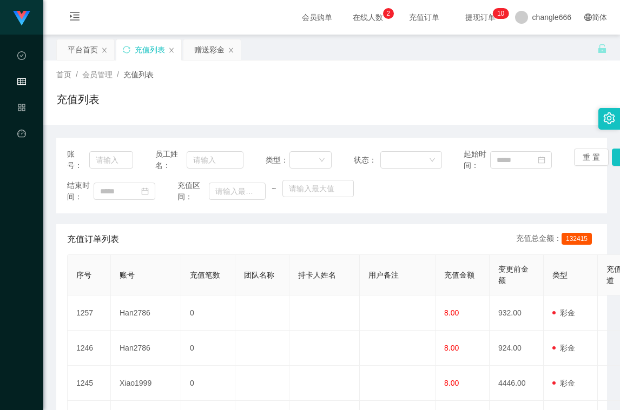
drag, startPoint x: 195, startPoint y: 39, endPoint x: 205, endPoint y: 65, distance: 27.2
click at [195, 39] on div "赠送彩金" at bounding box center [209, 49] width 30 height 21
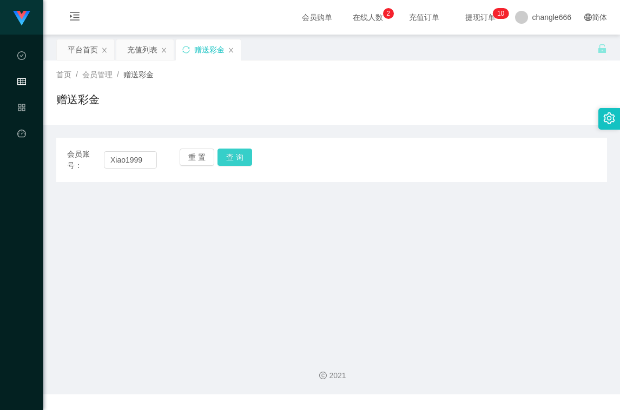
click at [230, 157] on button "查 询" at bounding box center [234, 157] width 35 height 17
click at [144, 169] on input "Xiao1999" at bounding box center [130, 159] width 53 height 17
click at [234, 154] on button "查 询" at bounding box center [234, 157] width 35 height 17
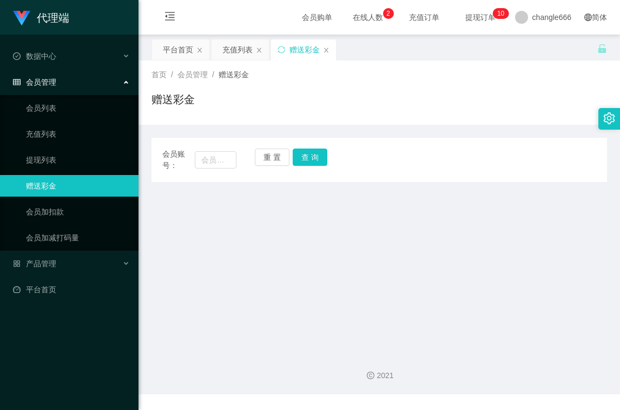
click at [427, 124] on div "首页 / 会员管理 / 赠送彩金 / 赠送彩金" at bounding box center [378, 93] width 481 height 64
click at [217, 165] on input "text" at bounding box center [216, 159] width 42 height 17
paste input "Xiao1999"
type input "Xiao1999"
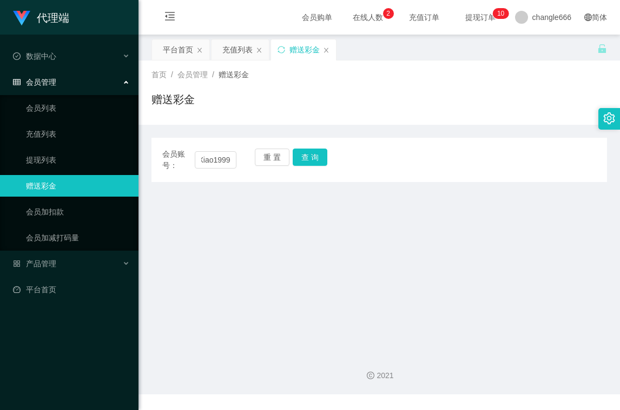
click at [328, 155] on div "会员账号： Xiao1999 重 置 查 询" at bounding box center [378, 160] width 455 height 23
click at [318, 156] on button "查 询" at bounding box center [309, 157] width 35 height 17
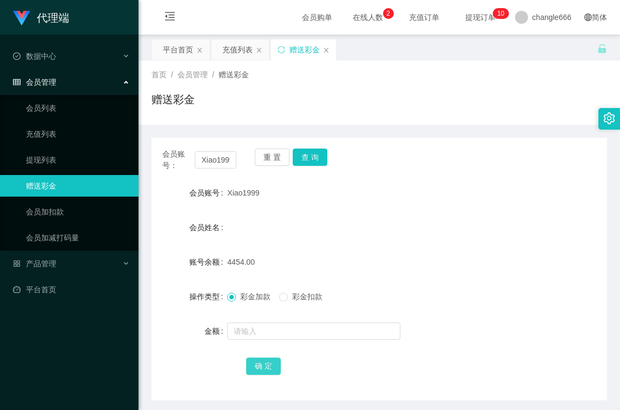
click at [262, 370] on button "确 定" at bounding box center [263, 366] width 35 height 17
click at [441, 200] on div "Xiao1999" at bounding box center [359, 193] width 265 height 22
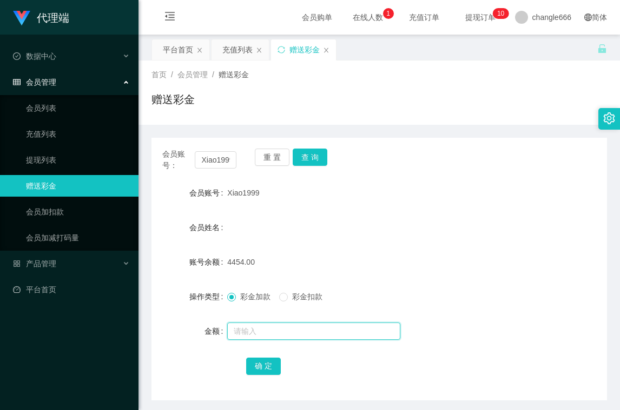
click at [255, 332] on input "text" at bounding box center [313, 331] width 173 height 17
type input "8"
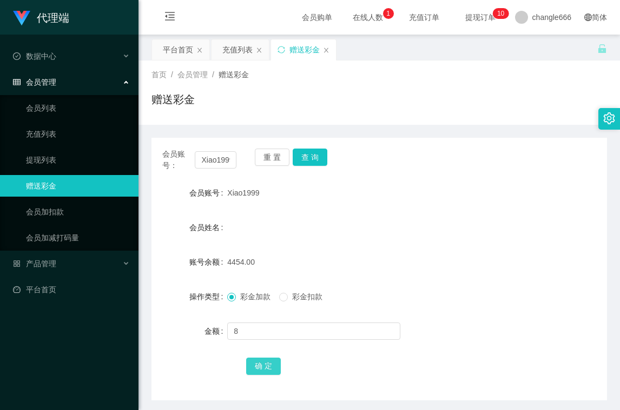
click at [268, 367] on button "确 定" at bounding box center [263, 366] width 35 height 17
click at [319, 159] on button "查 询" at bounding box center [309, 157] width 35 height 17
click at [159, 23] on icon "图标: menu-fold" at bounding box center [169, 18] width 37 height 35
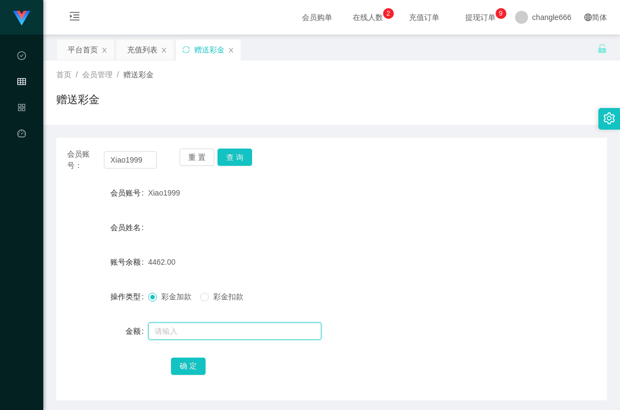
click at [203, 327] on input "text" at bounding box center [234, 331] width 173 height 17
type input "8"
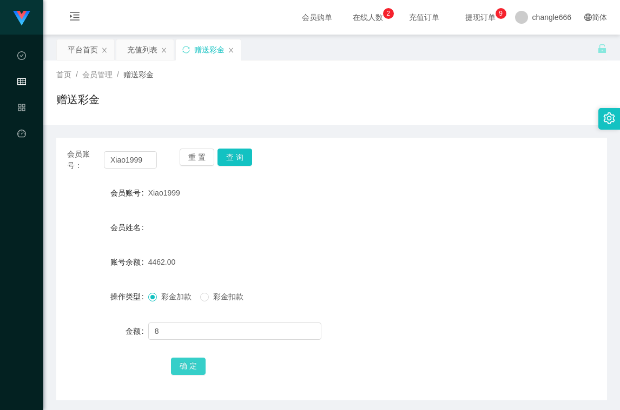
click at [192, 363] on button "确 定" at bounding box center [188, 366] width 35 height 17
drag, startPoint x: 339, startPoint y: 277, endPoint x: 296, endPoint y: 244, distance: 55.1
click at [339, 277] on form "会员账号 Xiao1999 会员姓名 账号余额 4470.00 操作类型 彩金加款 彩金扣款 金额 确 定" at bounding box center [331, 279] width 550 height 195
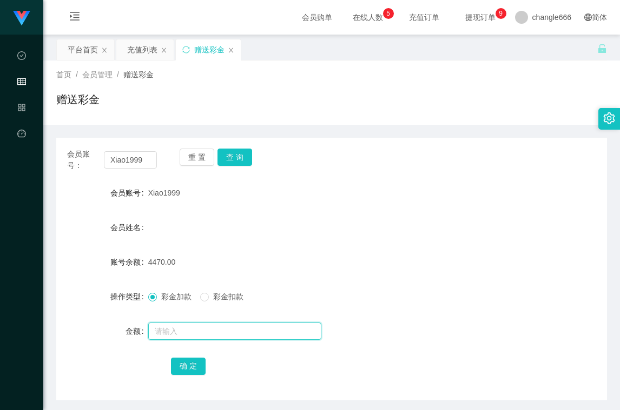
click at [190, 337] on input "text" at bounding box center [234, 331] width 173 height 17
type input "8"
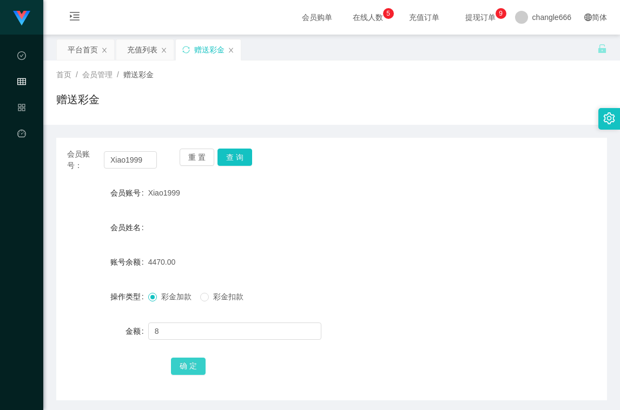
click at [180, 360] on button "确 定" at bounding box center [188, 366] width 35 height 17
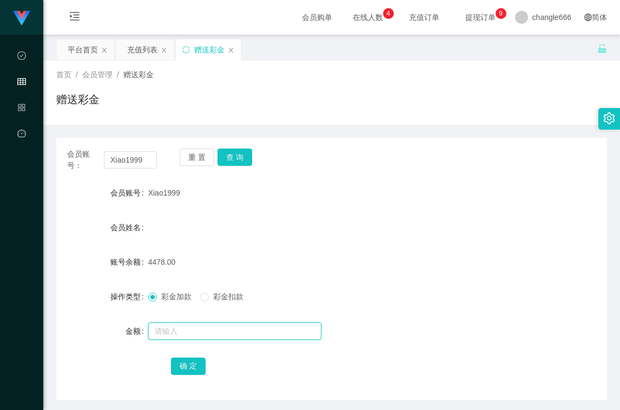
drag, startPoint x: 198, startPoint y: 330, endPoint x: 187, endPoint y: 341, distance: 15.7
click at [198, 330] on input "text" at bounding box center [234, 331] width 173 height 17
type input "8"
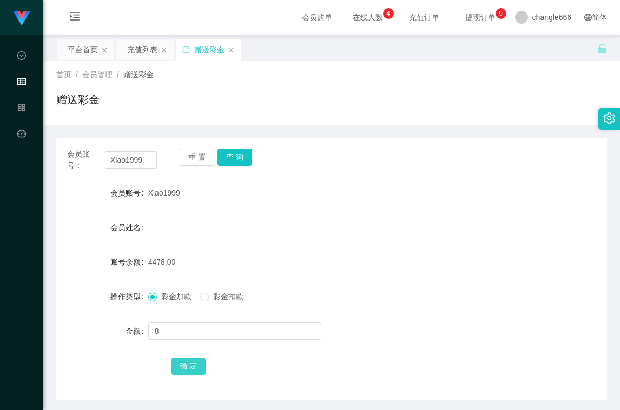
click at [185, 365] on button "确 定" at bounding box center [188, 366] width 35 height 17
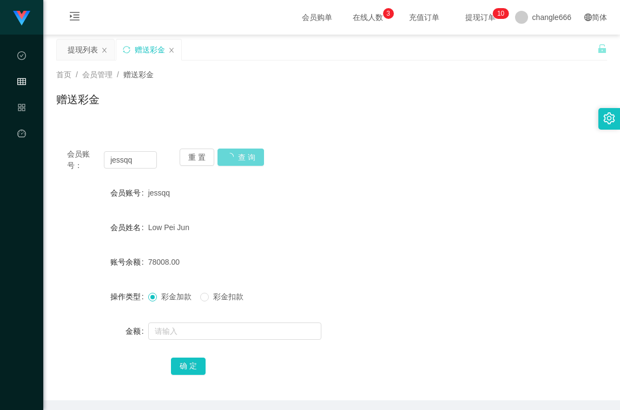
scroll to position [41, 0]
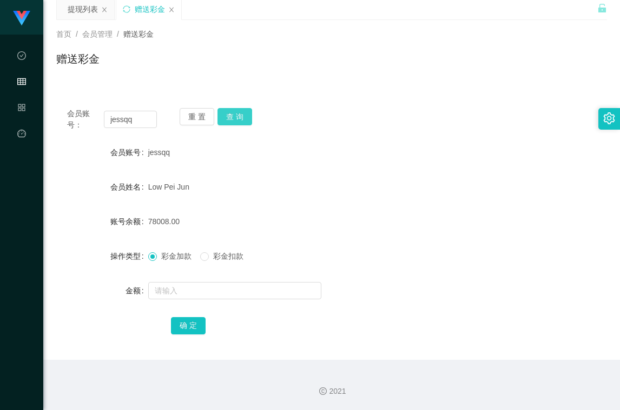
click at [237, 118] on button "查 询" at bounding box center [234, 116] width 35 height 17
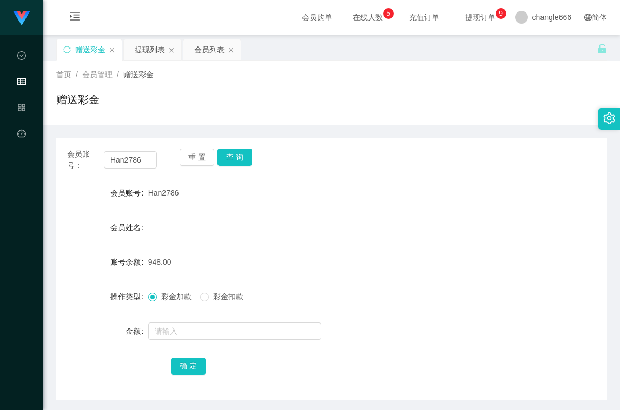
click at [245, 158] on button "查 询" at bounding box center [234, 157] width 35 height 17
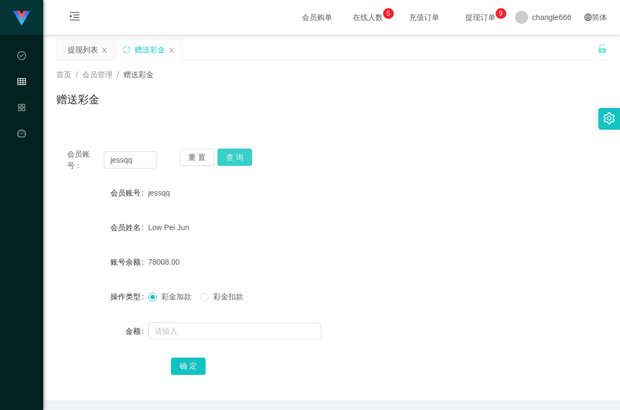
scroll to position [41, 0]
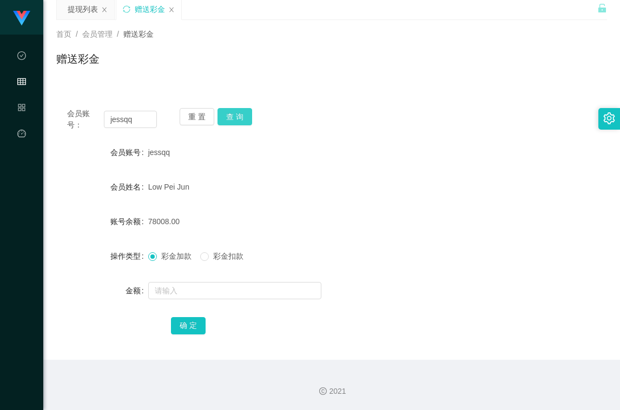
click at [245, 120] on button "查 询" at bounding box center [234, 116] width 35 height 17
